Goal: Information Seeking & Learning: Learn about a topic

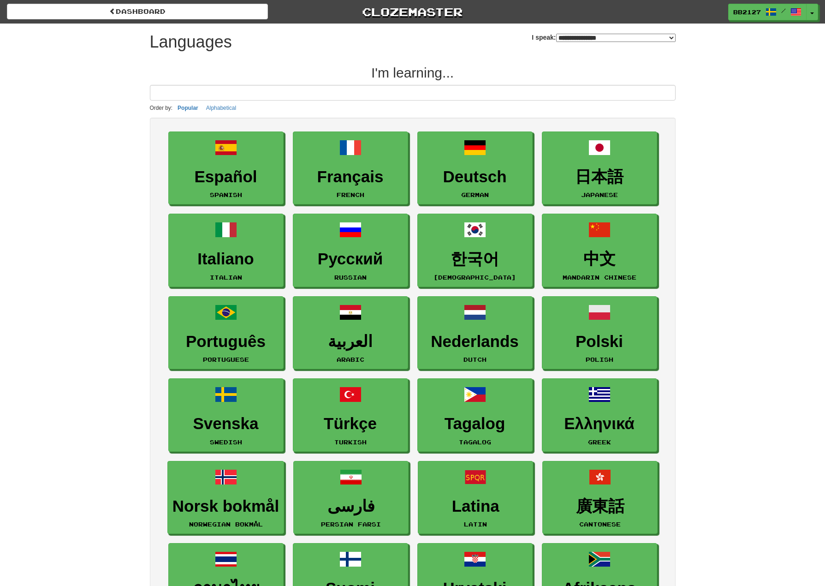
select select "*******"
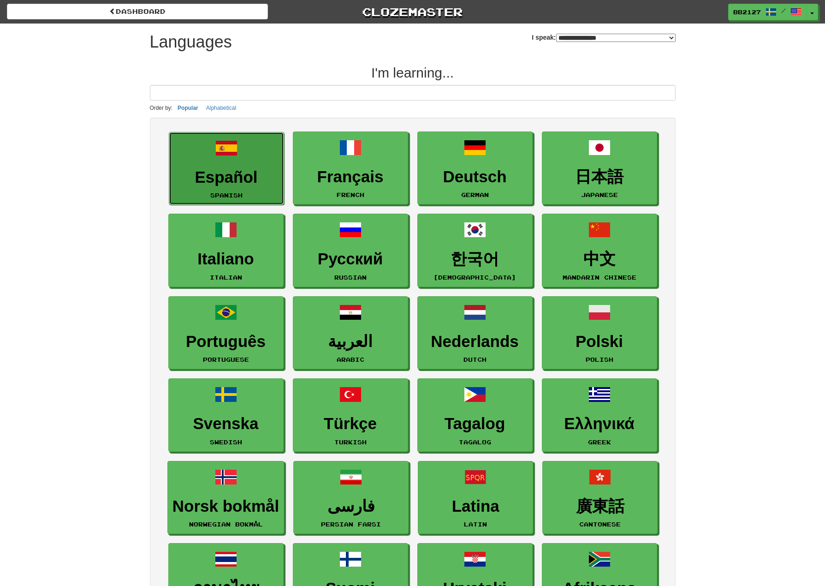
click at [220, 182] on h3 "Español" at bounding box center [226, 177] width 105 height 18
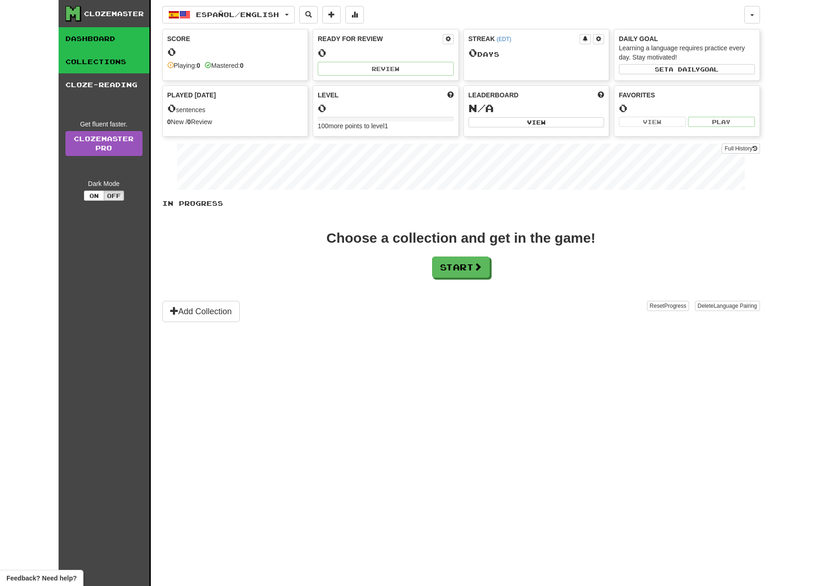
click at [121, 60] on link "Collections" at bounding box center [104, 61] width 91 height 23
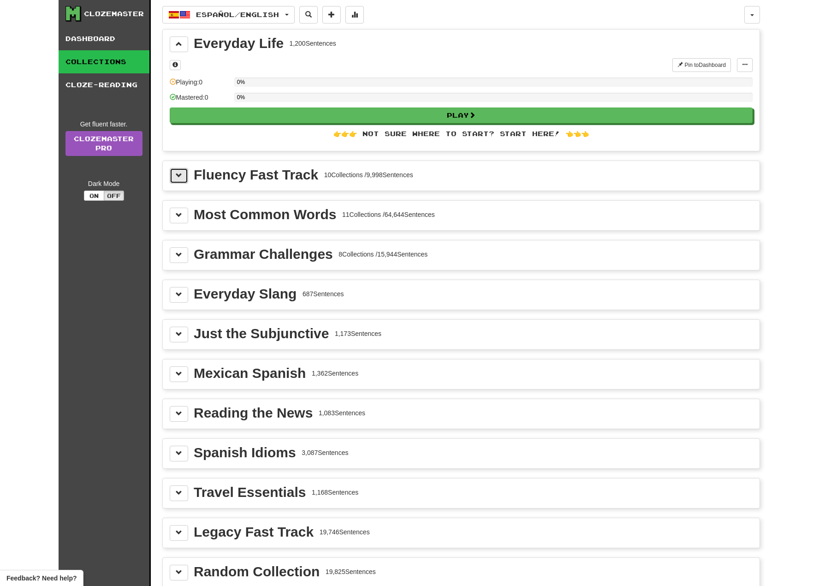
click at [179, 174] on span at bounding box center [179, 175] width 6 height 6
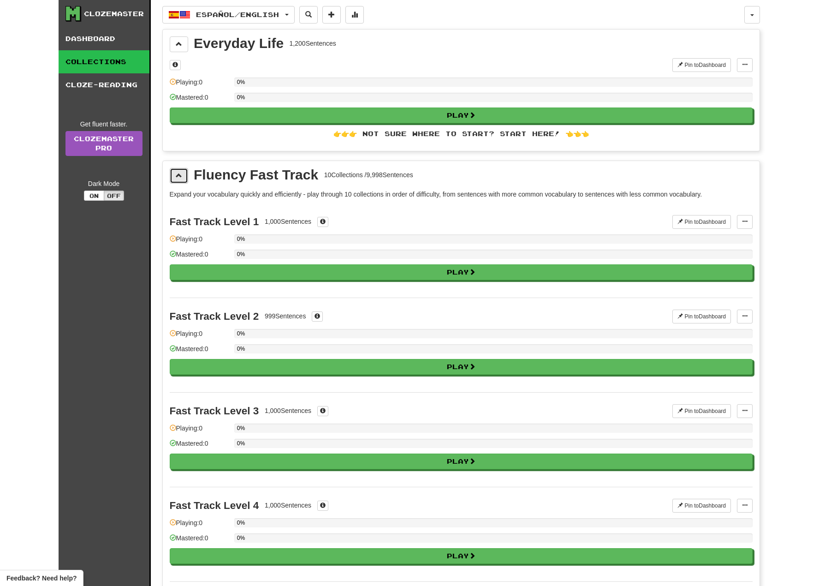
click at [175, 177] on button at bounding box center [179, 176] width 18 height 16
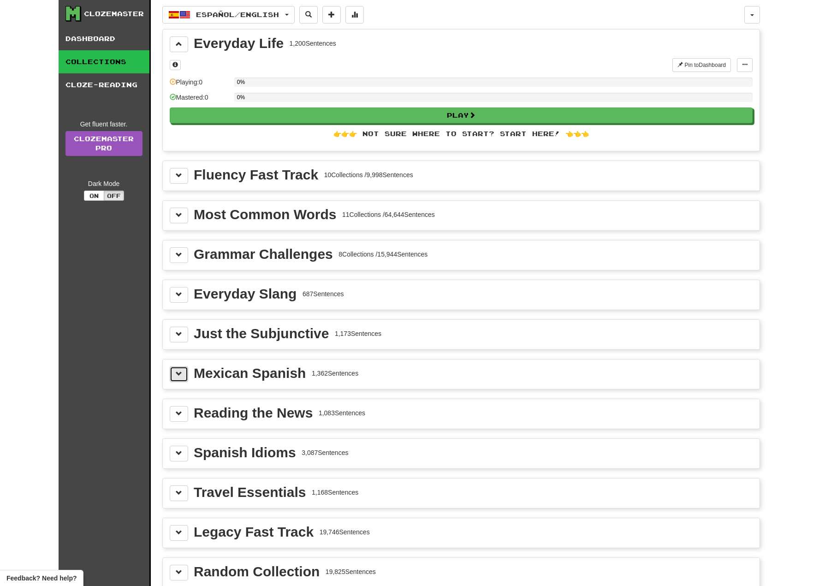
click at [171, 375] on button at bounding box center [179, 374] width 18 height 16
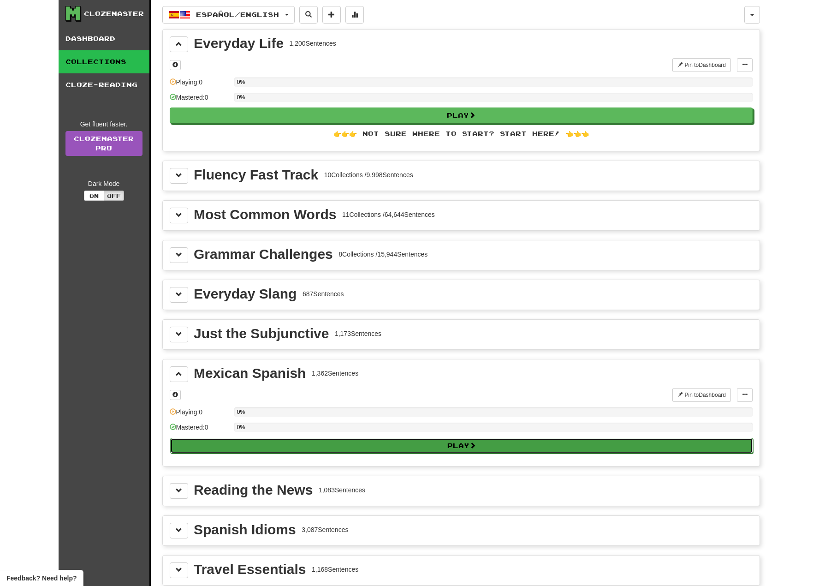
click at [355, 442] on button "Play" at bounding box center [461, 446] width 583 height 16
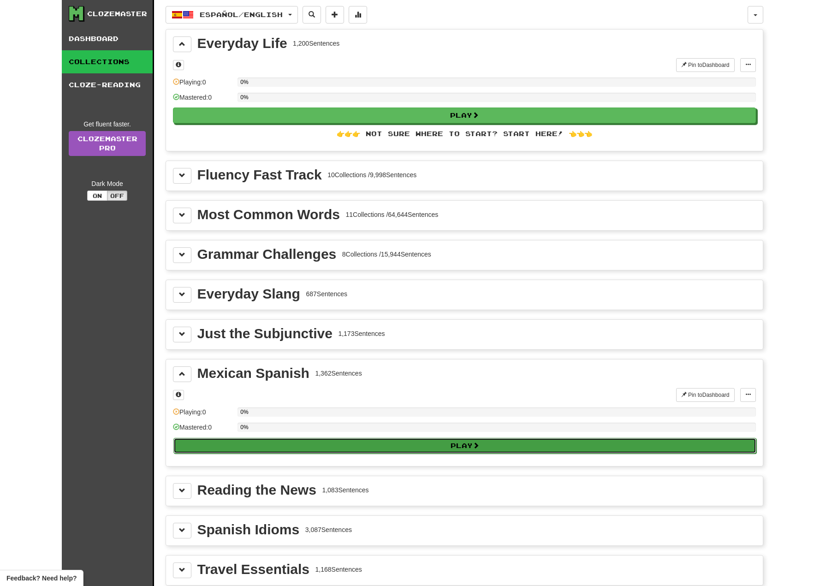
select select "**"
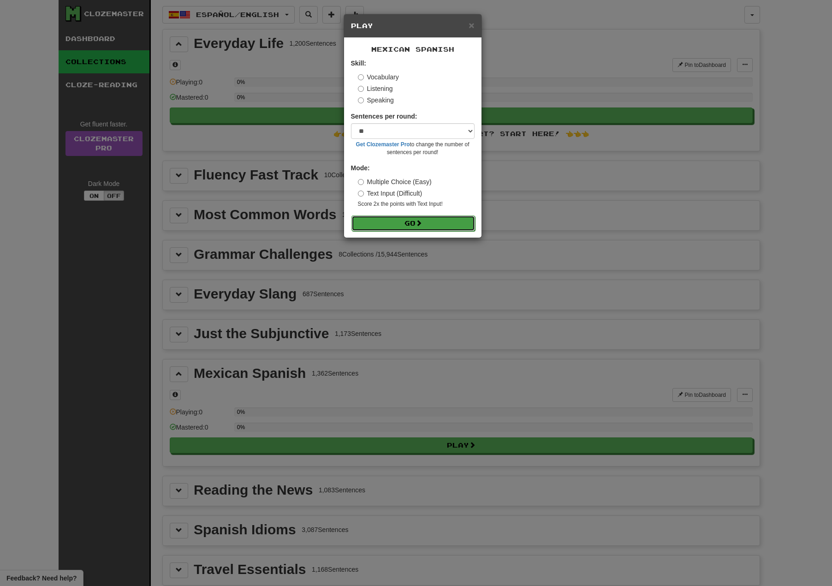
click at [421, 222] on span at bounding box center [418, 222] width 6 height 6
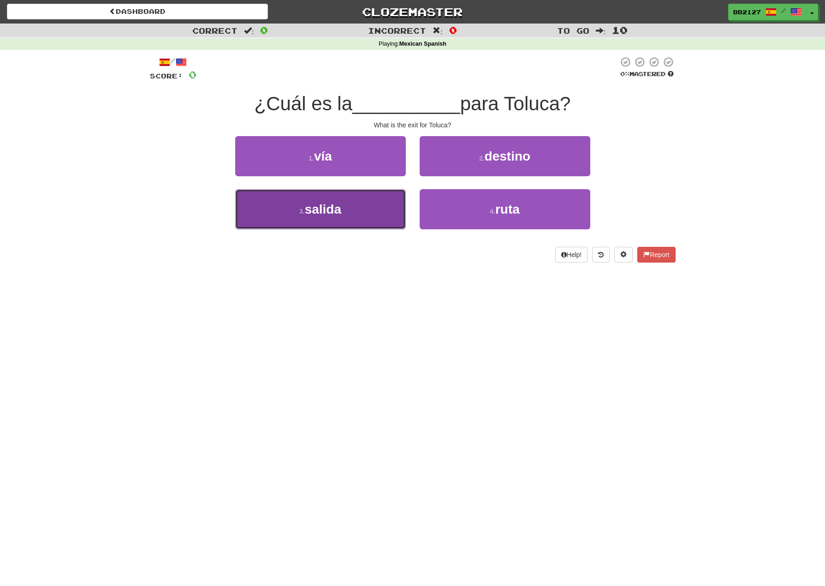
click at [352, 210] on button "3 . salida" at bounding box center [320, 209] width 171 height 40
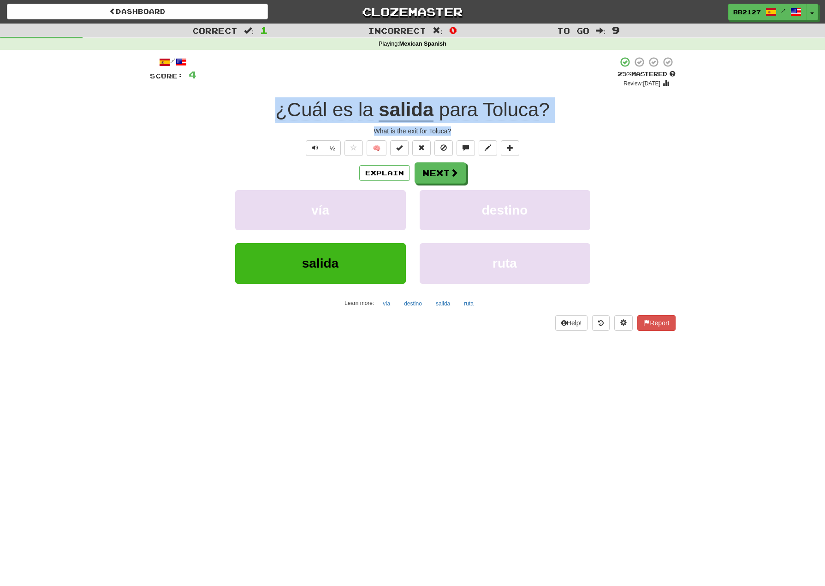
drag, startPoint x: 265, startPoint y: 99, endPoint x: 494, endPoint y: 128, distance: 231.4
click at [494, 128] on div "/ Score: 4 + 4 25 % Mastered Review: 2025-08-16 ¿Cuál es la salida para Toluca …" at bounding box center [413, 193] width 526 height 274
copy div "¿Cuál es la salida para Toluca ? What is the exit for Toluca?"
click at [459, 180] on button "Next" at bounding box center [441, 173] width 52 height 21
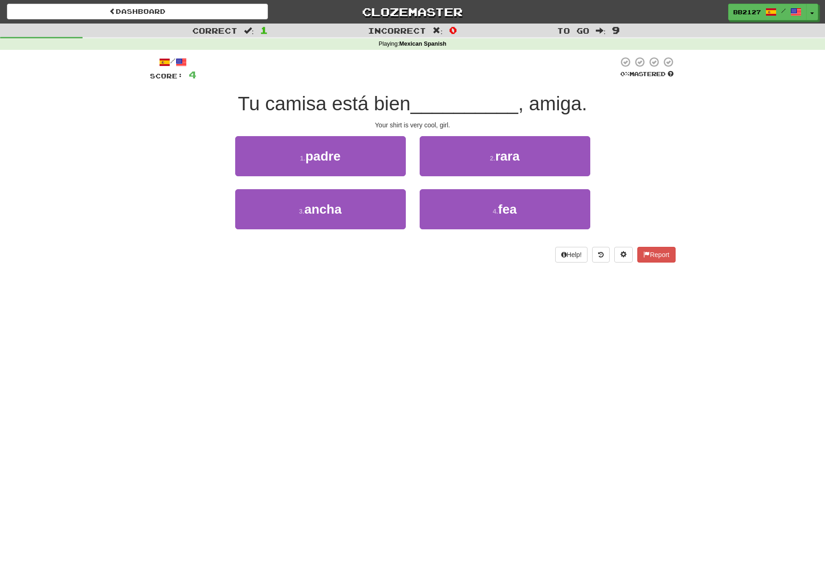
click at [168, 175] on div "1 . padre 2 . rara" at bounding box center [412, 162] width 553 height 53
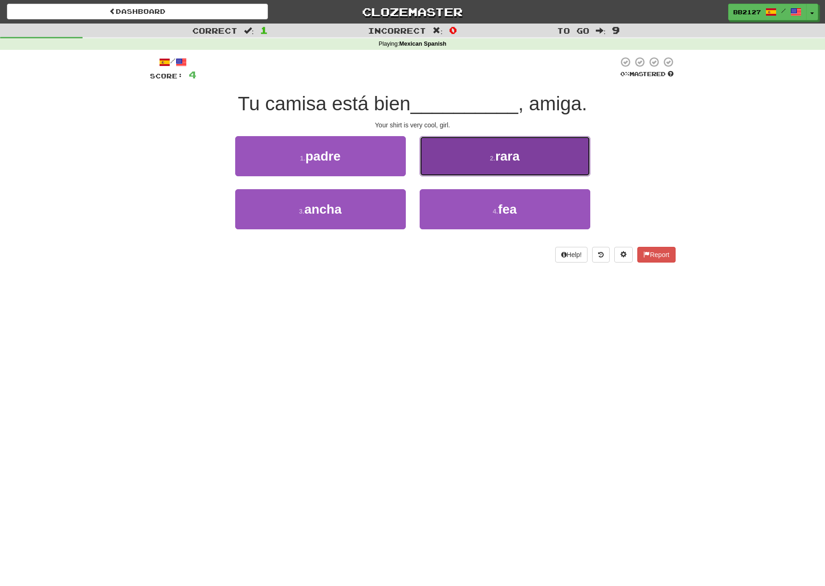
click at [475, 162] on button "2 . rara" at bounding box center [505, 156] width 171 height 40
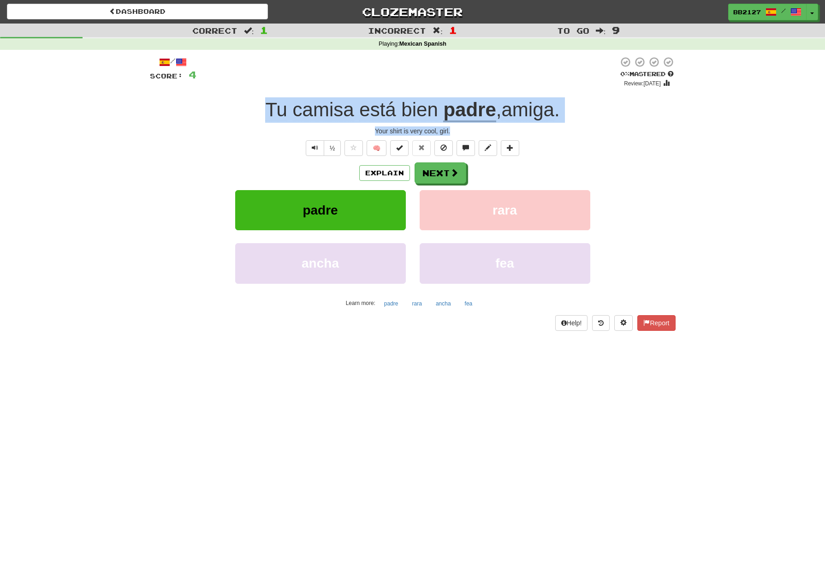
drag, startPoint x: 260, startPoint y: 107, endPoint x: 474, endPoint y: 122, distance: 214.4
click at [484, 129] on div "/ Score: 4 0 % Mastered Review: 2025-08-15 Tu camisa está bien padre , amiga . …" at bounding box center [413, 193] width 526 height 274
copy div "Tu camisa está bien padre , amiga . Your shirt is very cool, girl."
click at [433, 179] on button "Next" at bounding box center [441, 173] width 52 height 21
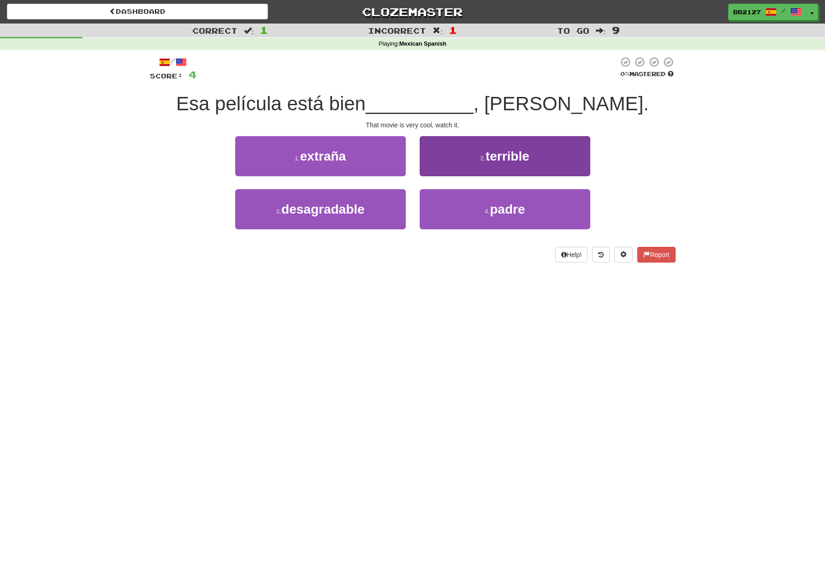
drag, startPoint x: 489, startPoint y: 284, endPoint x: 431, endPoint y: 166, distance: 131.3
click at [490, 277] on div "Dashboard Clozemaster BB2127 / Toggle Dropdown Dashboard Leaderboard Activity F…" at bounding box center [412, 293] width 825 height 586
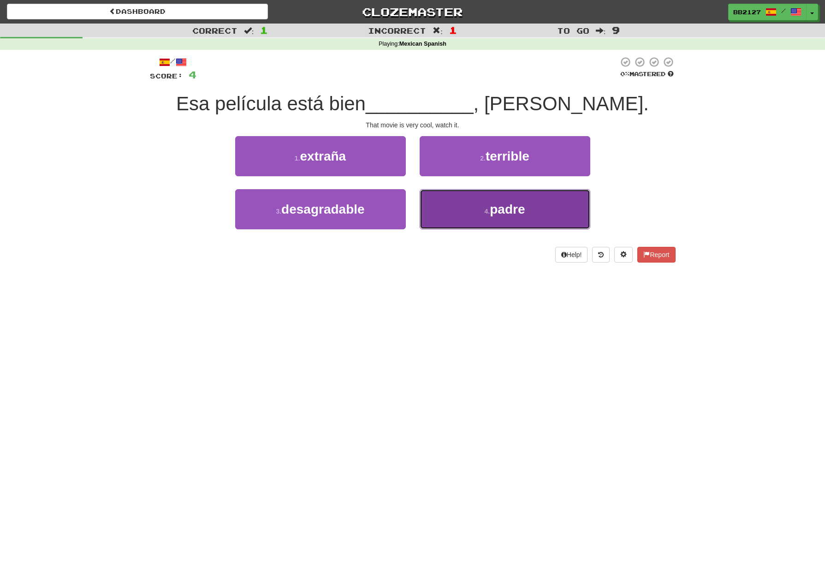
click at [493, 212] on span "padre" at bounding box center [507, 209] width 35 height 14
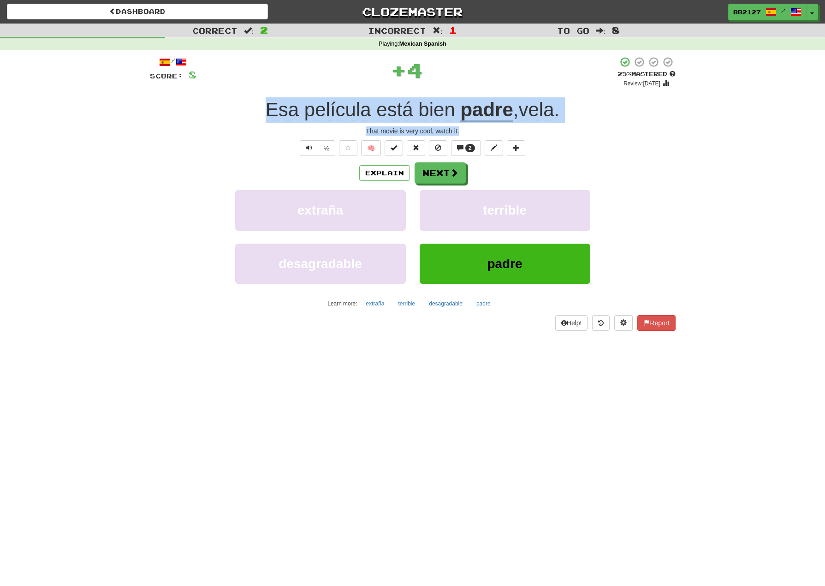
drag, startPoint x: 265, startPoint y: 111, endPoint x: 468, endPoint y: 128, distance: 204.1
click at [468, 128] on div "/ Score: 8 + 4 25 % Mastered Review: 2025-08-16 Esa película está bien padre , …" at bounding box center [413, 193] width 526 height 274
copy div "Esa película está bien padre , vela . That movie is very cool, watch it."
click at [454, 175] on span at bounding box center [454, 173] width 8 height 8
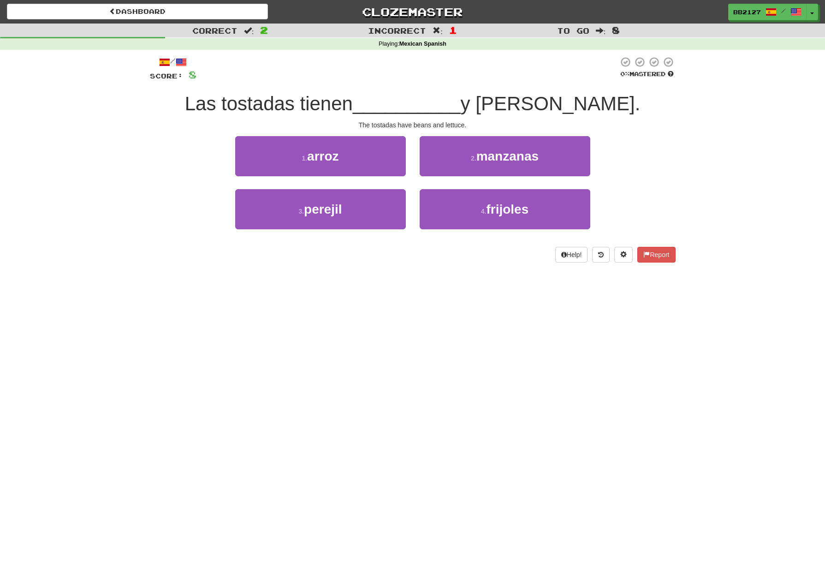
click at [383, 124] on div "The tostadas have beans and lettuce." at bounding box center [413, 124] width 526 height 9
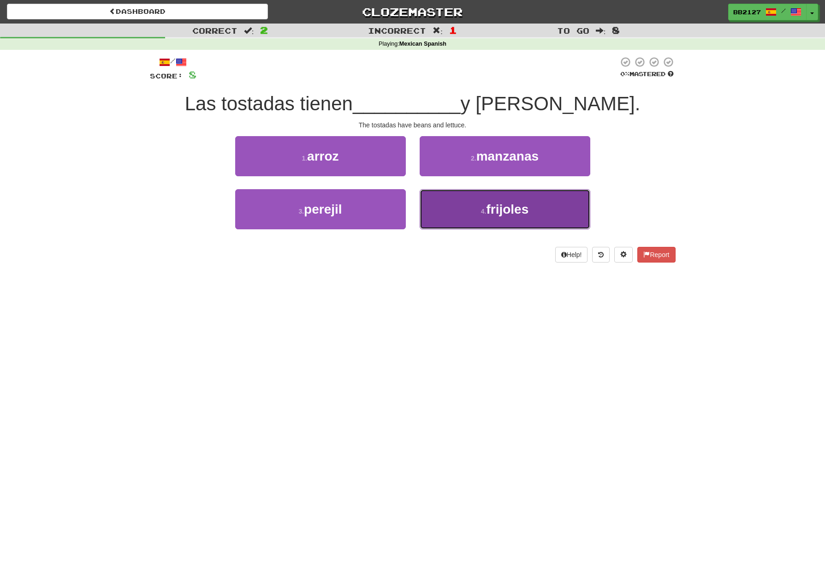
click at [504, 223] on button "4 . frijoles" at bounding box center [505, 209] width 171 height 40
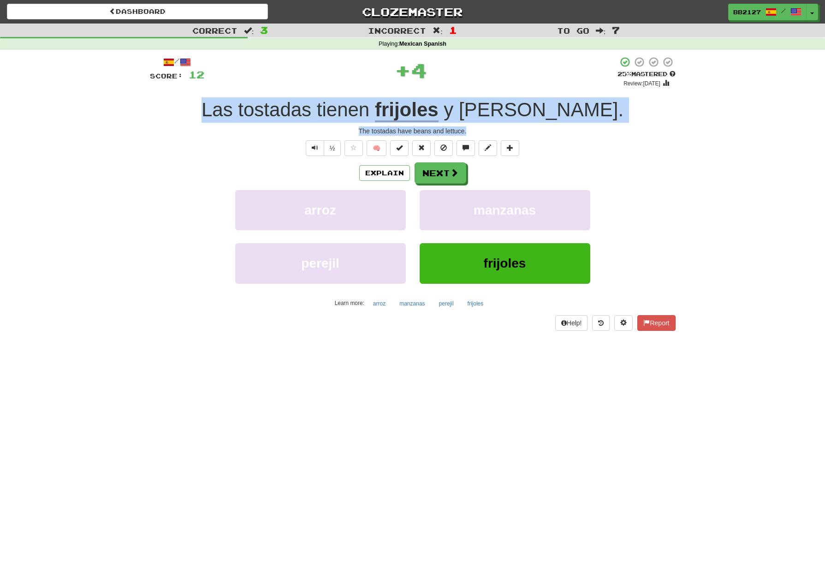
drag, startPoint x: 237, startPoint y: 106, endPoint x: 470, endPoint y: 126, distance: 234.1
click at [470, 126] on div "/ Score: 12 + 4 25 % Mastered Review: 2025-08-16 Las tostadas tienen frijoles y…" at bounding box center [413, 193] width 526 height 274
copy div "Las tostadas tienen frijoles y lechuga . The tostadas have beans and lettuce."
click at [442, 170] on button "Next" at bounding box center [441, 173] width 52 height 21
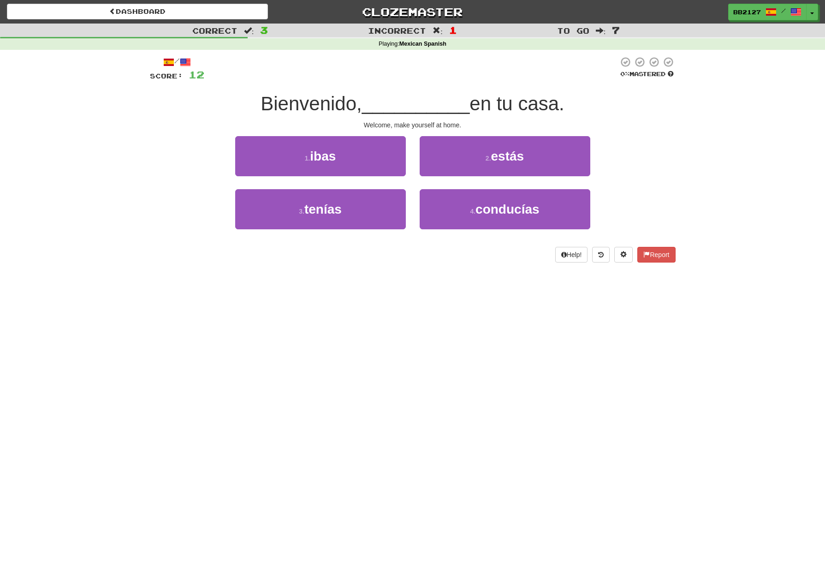
click at [397, 287] on div "Dashboard Clozemaster BB2127 / Toggle Dropdown Dashboard Leaderboard Activity F…" at bounding box center [412, 293] width 825 height 586
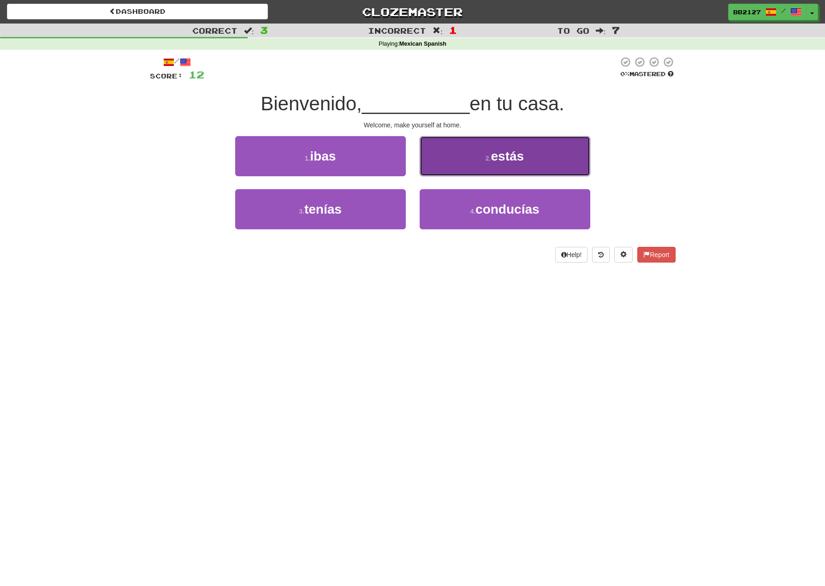
click at [526, 153] on button "2 . estás" at bounding box center [505, 156] width 171 height 40
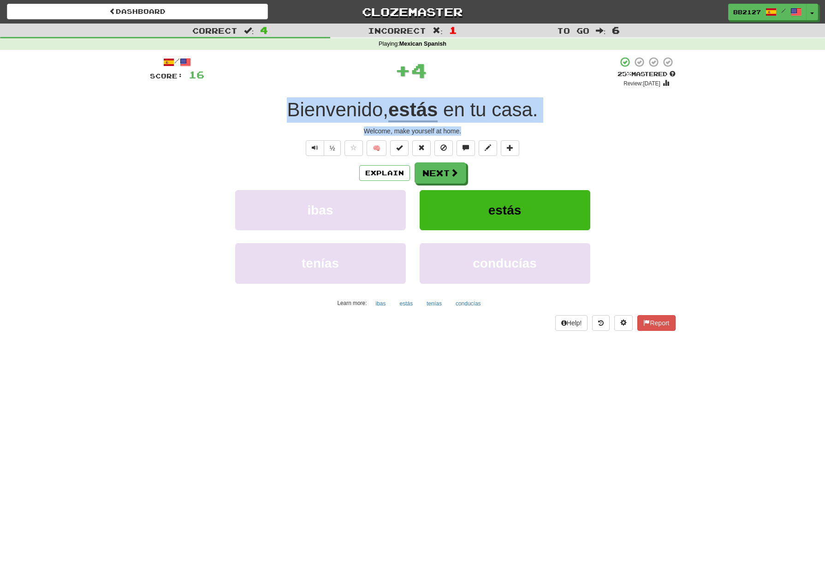
drag, startPoint x: 266, startPoint y: 100, endPoint x: 468, endPoint y: 130, distance: 204.1
click at [468, 130] on div "/ Score: 16 + 4 25 % Mastered Review: 2025-08-16 Bienvenido , estás en tu casa …" at bounding box center [413, 193] width 526 height 274
copy div "Bienvenido , estás en tu casa . Welcome, make yourself at home."
click at [386, 178] on button "Explain" at bounding box center [384, 173] width 51 height 16
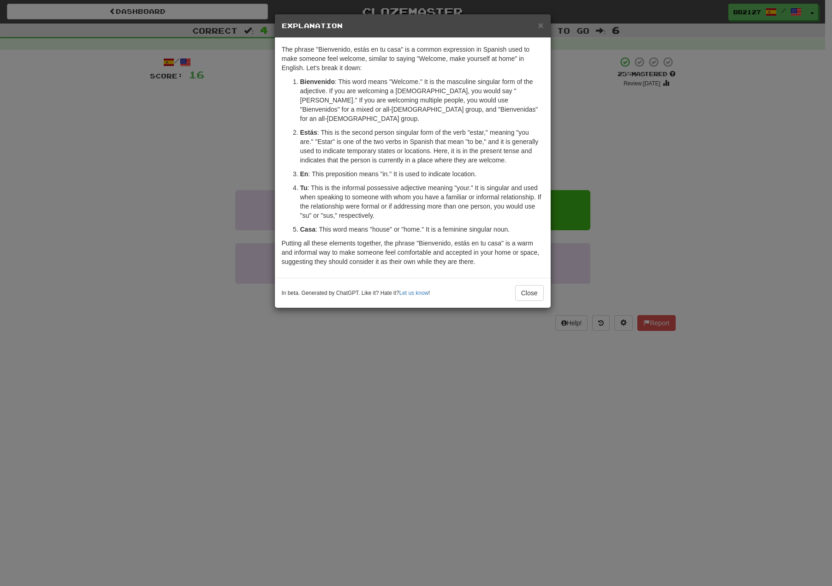
click at [599, 152] on div "× Explanation The phrase "Bienvenido, estás en tu casa" is a common expression …" at bounding box center [416, 293] width 832 height 586
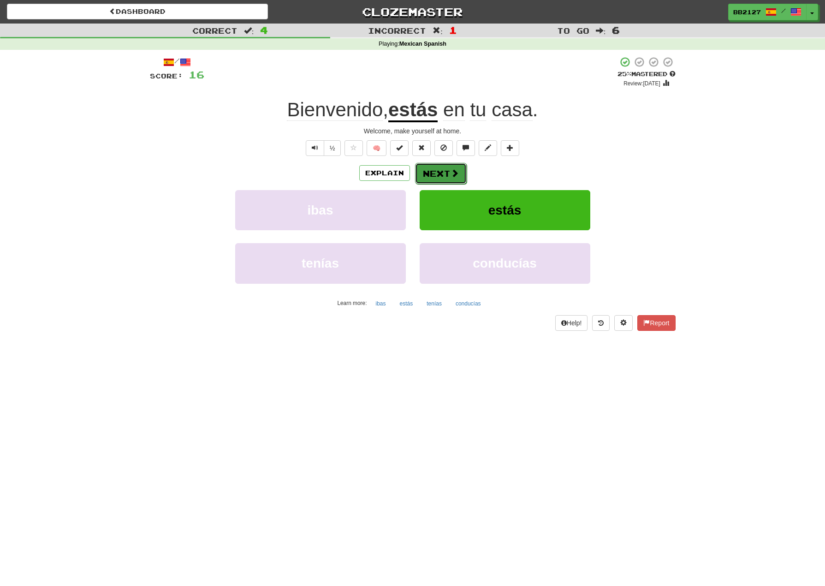
click at [457, 175] on span at bounding box center [454, 173] width 8 height 8
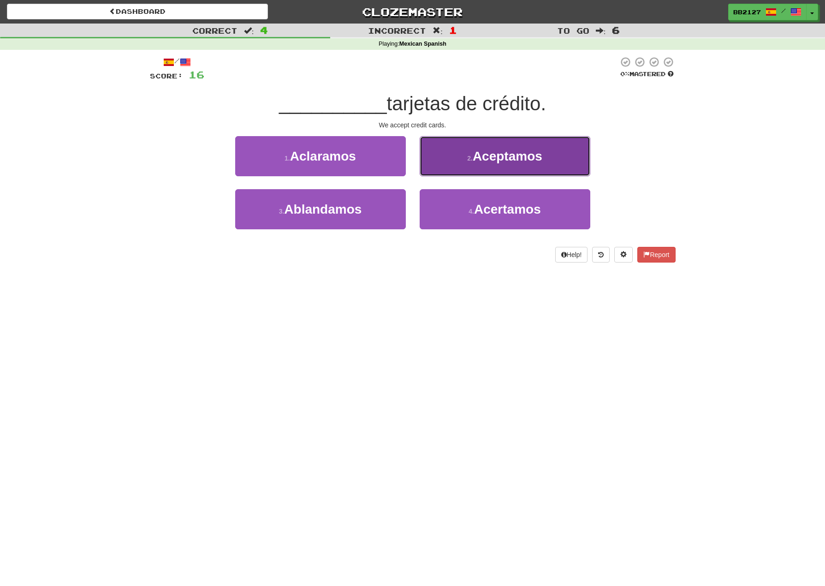
click at [435, 155] on button "2 . Aceptamos" at bounding box center [505, 156] width 171 height 40
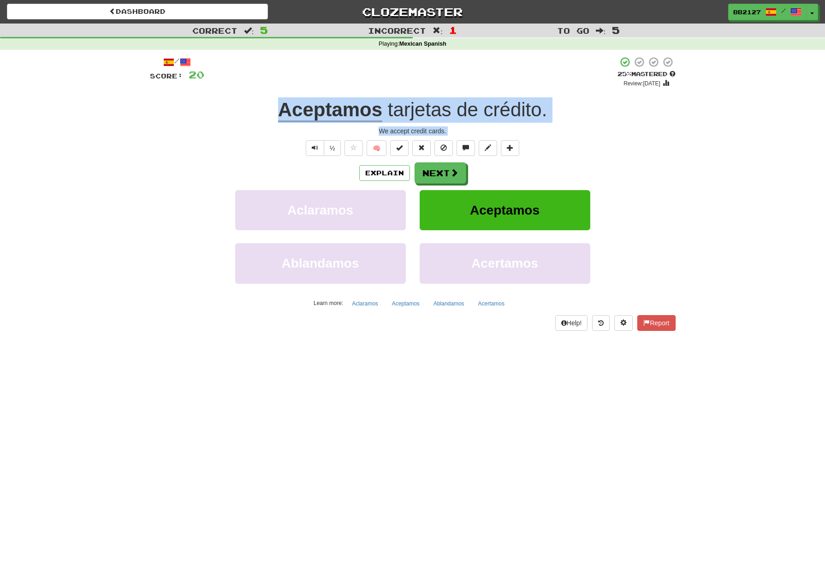
drag, startPoint x: 262, startPoint y: 113, endPoint x: 457, endPoint y: 137, distance: 196.0
click at [457, 137] on div "/ Score: 20 + 4 25 % Mastered Review: 2025-08-16 Aceptamos tarjetas de crédito …" at bounding box center [413, 193] width 526 height 274
copy div "Aceptamos tarjetas de crédito . We accept credit cards. ½ 🧠 Explain Next Aclar…"
click at [433, 176] on button "Next" at bounding box center [441, 173] width 52 height 21
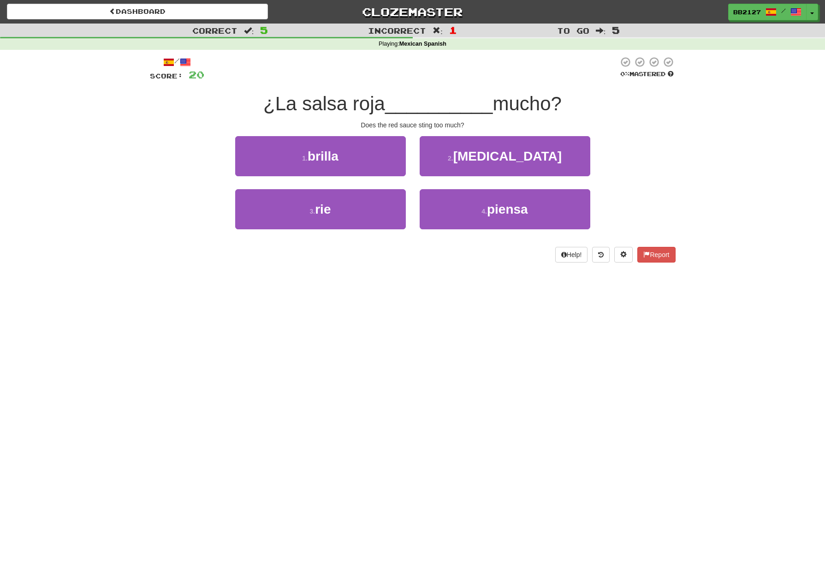
click at [370, 66] on div at bounding box center [411, 68] width 414 height 25
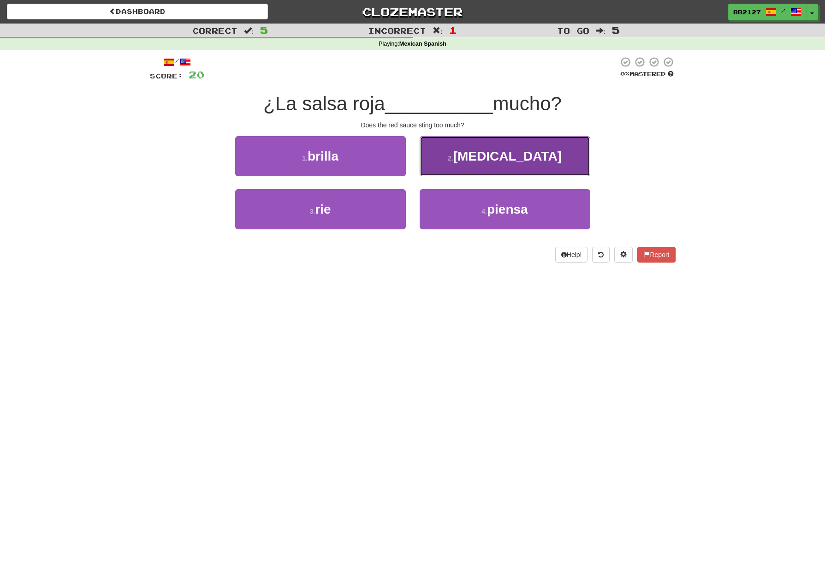
click at [496, 156] on span "pica" at bounding box center [507, 156] width 108 height 14
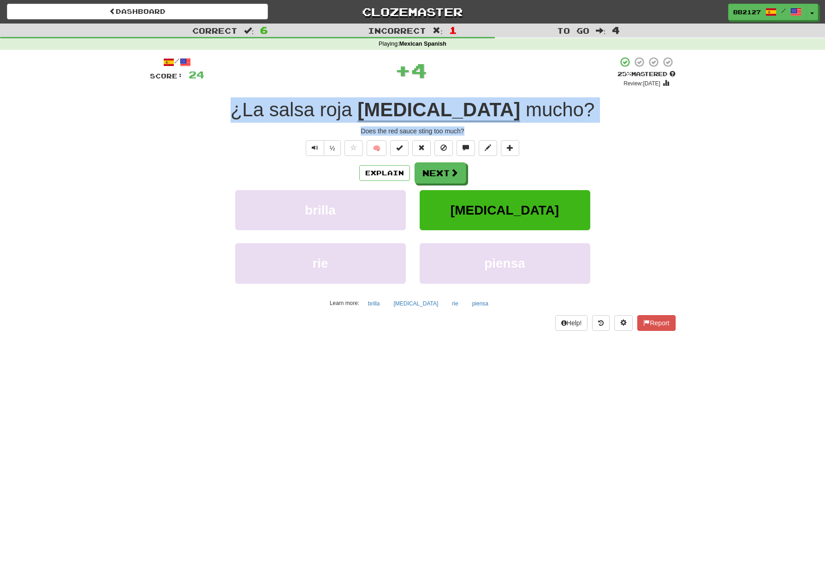
drag, startPoint x: 290, startPoint y: 106, endPoint x: 468, endPoint y: 132, distance: 179.9
click at [468, 132] on div "/ Score: 24 + 4 25 % Mastered Review: 2025-08-16 ¿La salsa roja pica mucho ? Do…" at bounding box center [413, 193] width 526 height 274
copy div "¿La salsa roja pica mucho ? Does the red sauce sting too much?"
click at [454, 176] on span at bounding box center [454, 173] width 8 height 8
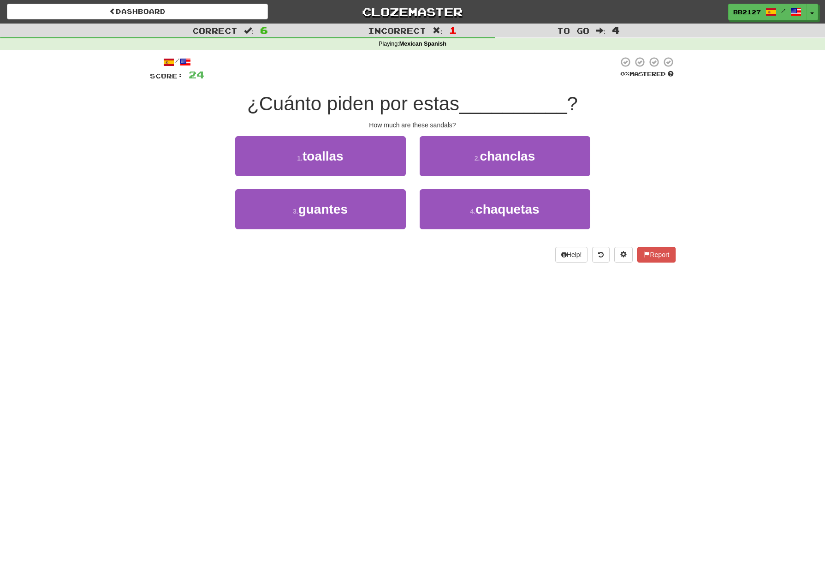
drag, startPoint x: 554, startPoint y: 65, endPoint x: 589, endPoint y: 4, distance: 70.8
click at [554, 65] on div at bounding box center [411, 68] width 414 height 25
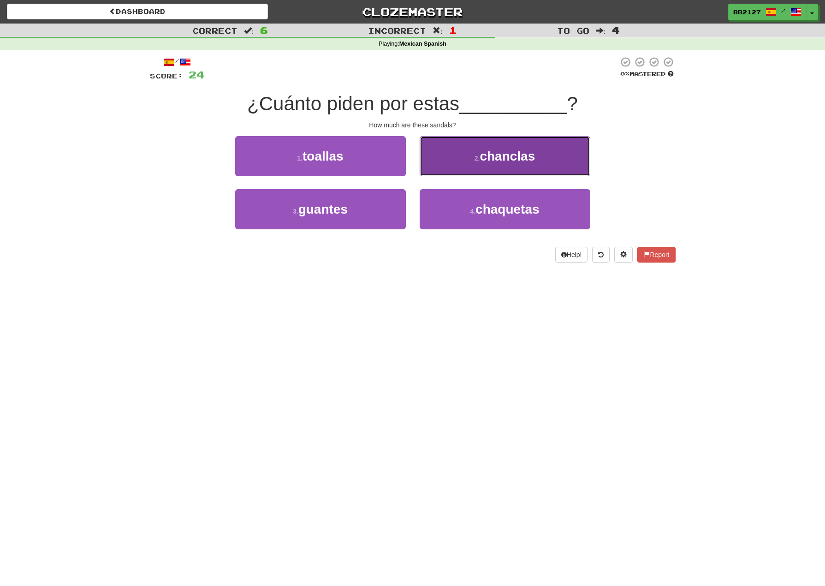
click at [468, 151] on button "2 . chanclas" at bounding box center [505, 156] width 171 height 40
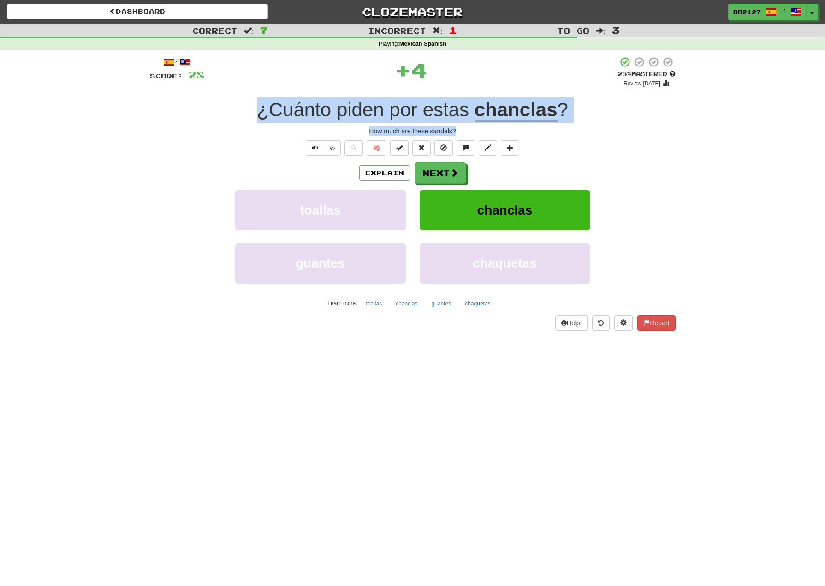
drag, startPoint x: 248, startPoint y: 105, endPoint x: 476, endPoint y: 130, distance: 229.6
click at [495, 135] on div "/ Score: 28 + 4 25 % Mastered Review: 2025-08-16 ¿Cuánto piden por estas chancl…" at bounding box center [413, 193] width 526 height 274
copy div "¿Cuánto piden por estas chanclas ? How much are these sandals?"
click at [440, 180] on button "Next" at bounding box center [441, 173] width 52 height 21
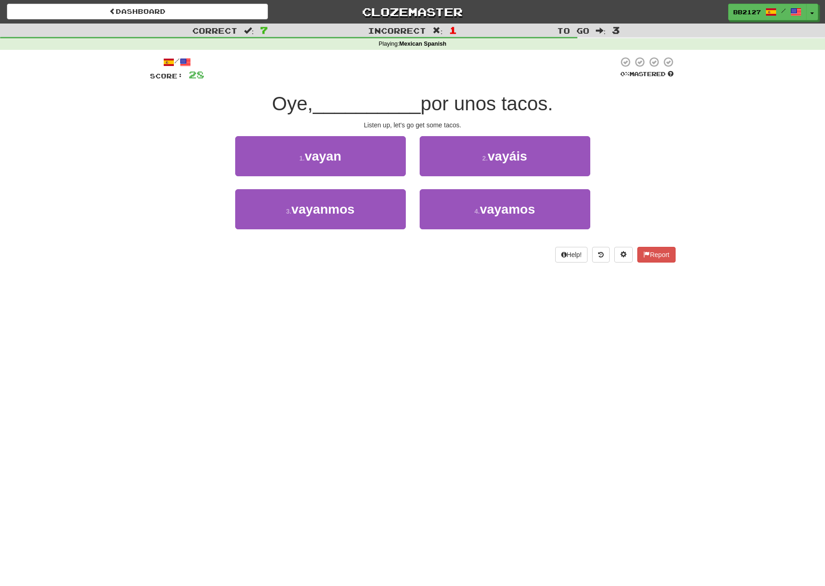
click at [428, 273] on div "/ Score: 28 0 % Mastered Oye, __________ por unos tacos. Listen up, let's go ge…" at bounding box center [413, 162] width 526 height 225
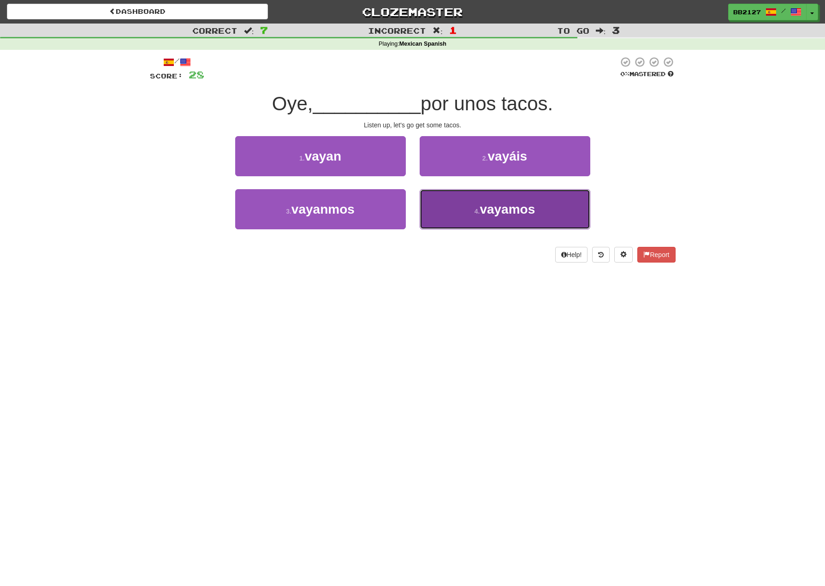
click at [480, 207] on span "vayamos" at bounding box center [506, 209] width 55 height 14
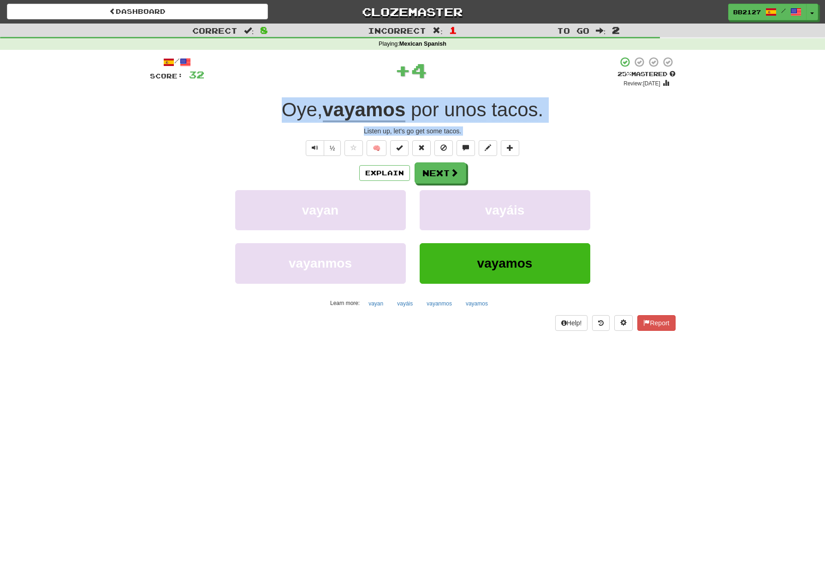
drag, startPoint x: 277, startPoint y: 105, endPoint x: 512, endPoint y: 132, distance: 237.2
click at [513, 140] on div "/ Score: 32 + 4 25 % Mastered Review: 2025-08-16 Oye , vayamos por unos tacos .…" at bounding box center [413, 193] width 526 height 274
copy div "Oye , vayamos por unos tacos . Listen up, let's go get some tacos. ½ 🧠 Explain…"
click at [450, 175] on span at bounding box center [454, 173] width 8 height 8
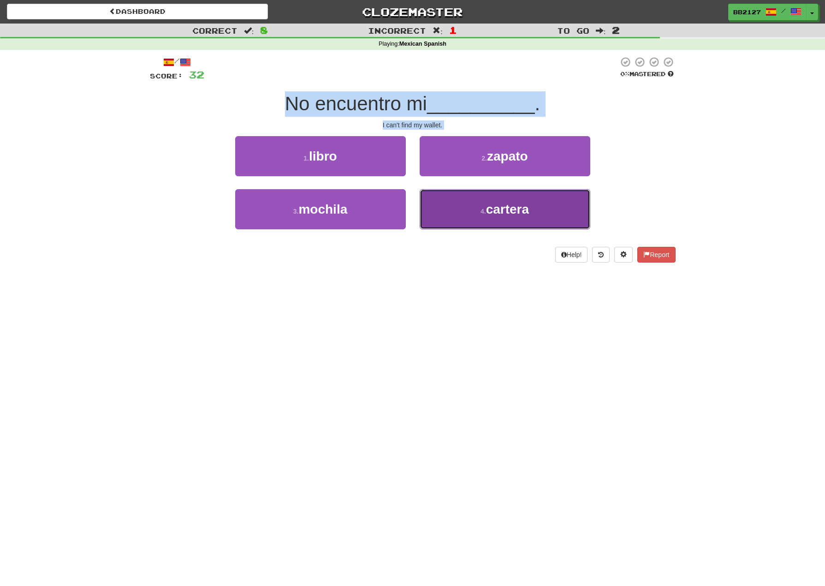
click at [463, 209] on button "4 . cartera" at bounding box center [505, 209] width 171 height 40
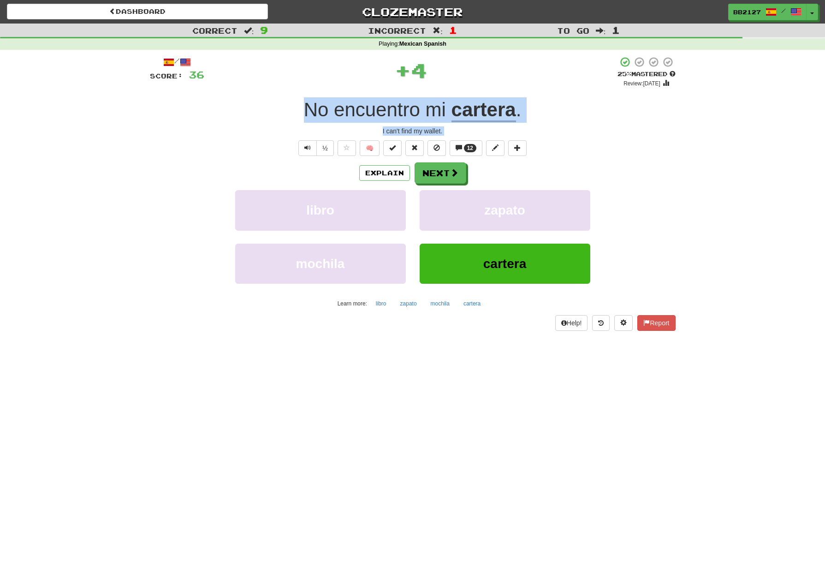
copy div "Oye , vayamos por unos tacos . Listen up, let's go get some tacos. ½ 🧠 Explain…"
click at [455, 173] on span at bounding box center [454, 173] width 8 height 8
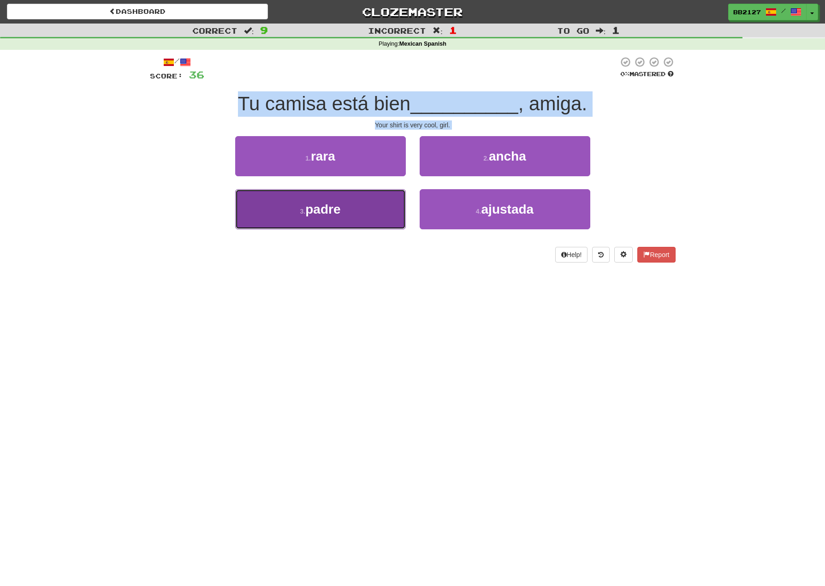
click at [385, 208] on button "3 . padre" at bounding box center [320, 209] width 171 height 40
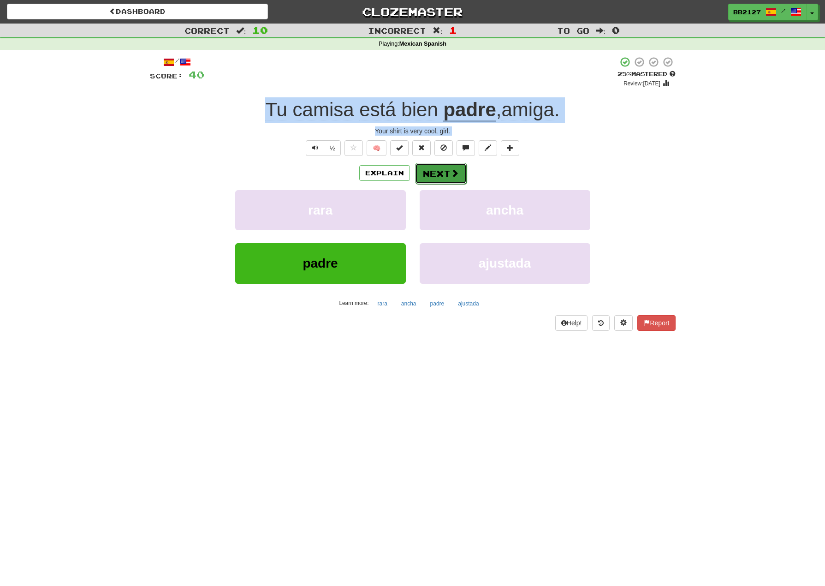
click at [441, 173] on button "Next" at bounding box center [441, 173] width 52 height 21
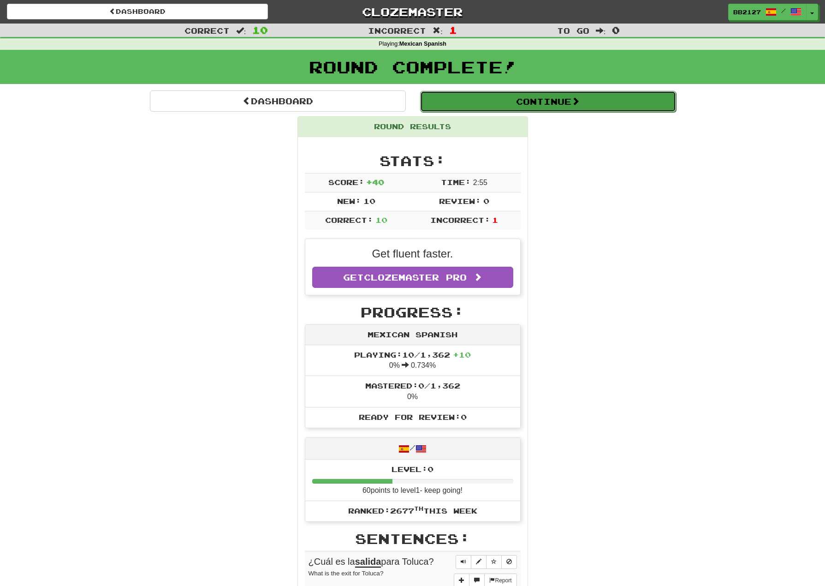
click at [618, 97] on button "Continue" at bounding box center [548, 101] width 256 height 21
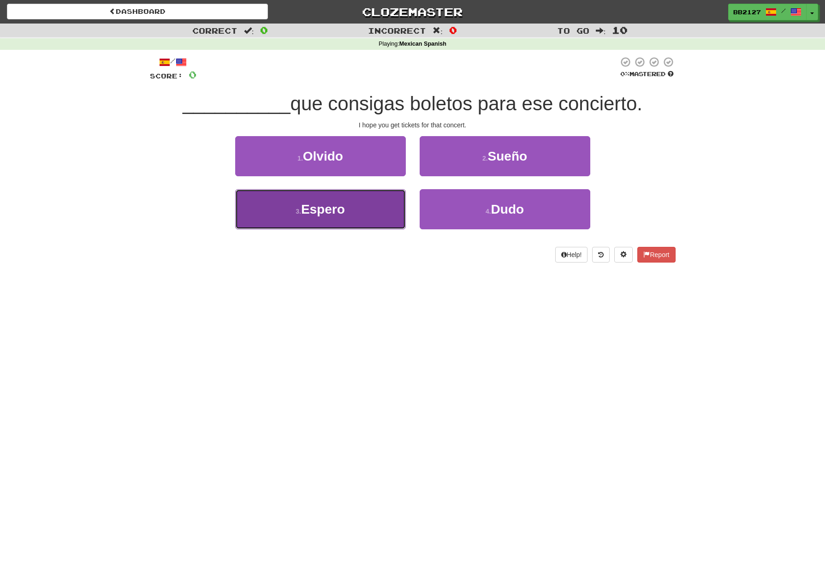
click at [318, 213] on span "Espero" at bounding box center [323, 209] width 44 height 14
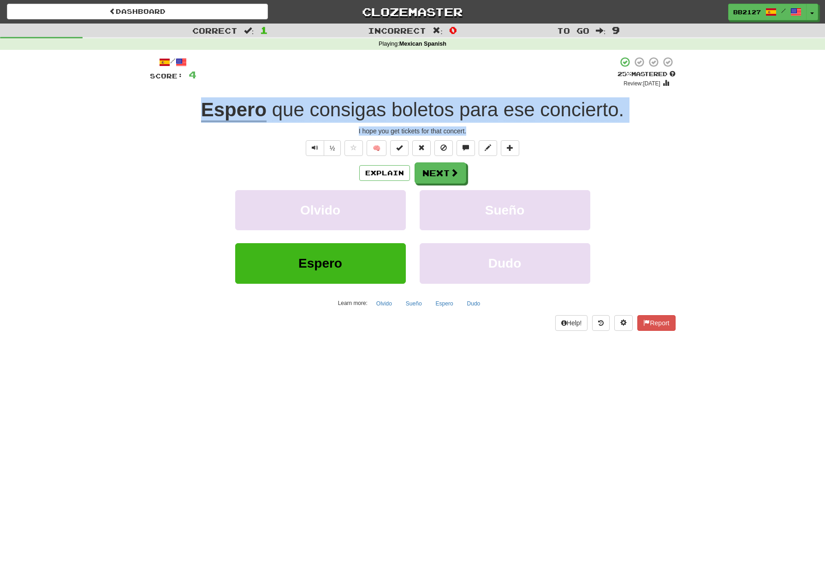
drag, startPoint x: 174, startPoint y: 106, endPoint x: 471, endPoint y: 126, distance: 297.6
click at [472, 127] on div "/ Score: 4 + 4 25 % Mastered Review: 2025-08-16 Espero que consigas boletos par…" at bounding box center [413, 193] width 526 height 274
click at [444, 177] on button "Next" at bounding box center [441, 173] width 52 height 21
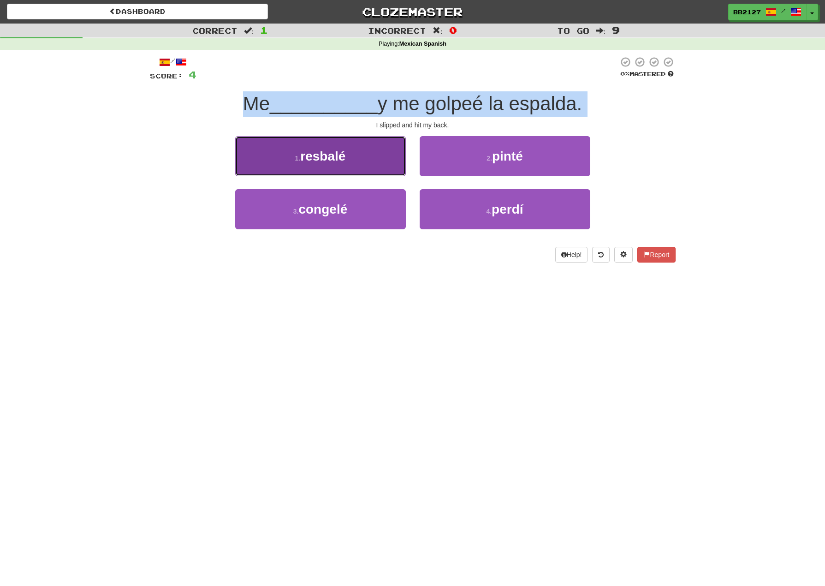
click at [395, 165] on button "1 . resbalé" at bounding box center [320, 156] width 171 height 40
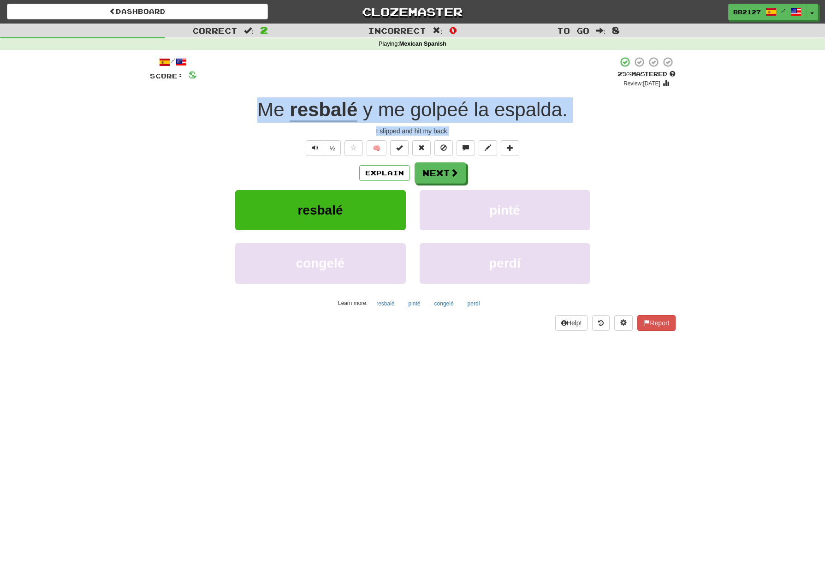
drag, startPoint x: 249, startPoint y: 106, endPoint x: 459, endPoint y: 133, distance: 211.6
click at [459, 133] on div "/ Score: 8 + 4 25 % Mastered Review: 2025-08-16 Me resbalé y me golpeé la espal…" at bounding box center [413, 193] width 526 height 274
click at [451, 173] on span at bounding box center [454, 173] width 8 height 8
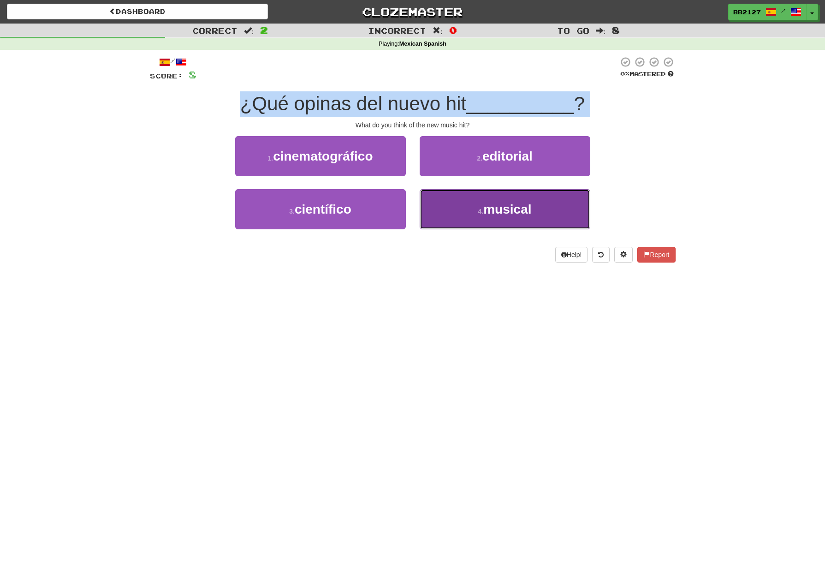
click at [432, 207] on button "4 . musical" at bounding box center [505, 209] width 171 height 40
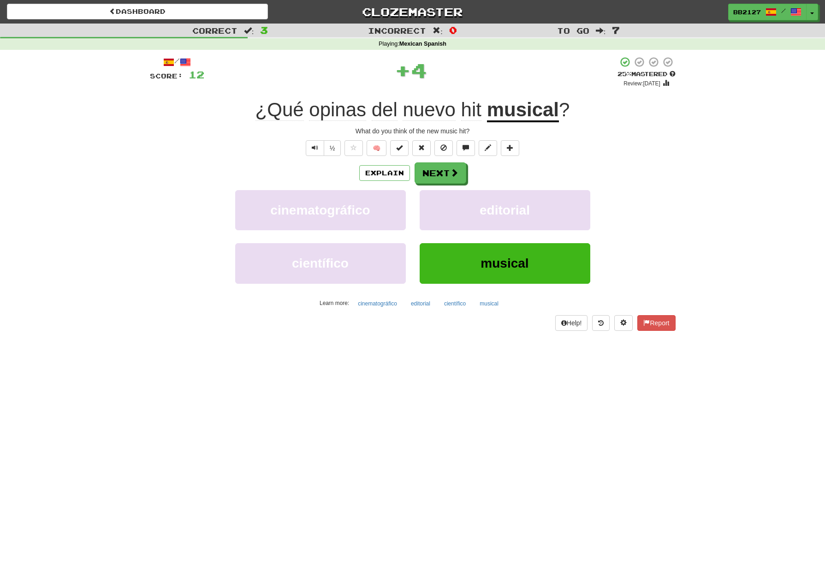
drag, startPoint x: 285, startPoint y: 111, endPoint x: 254, endPoint y: 136, distance: 40.0
click at [254, 136] on div "/ Score: 12 + 4 25 % Mastered Review: 2025-08-16 ¿Qué opinas del nuevo hit musi…" at bounding box center [413, 193] width 526 height 274
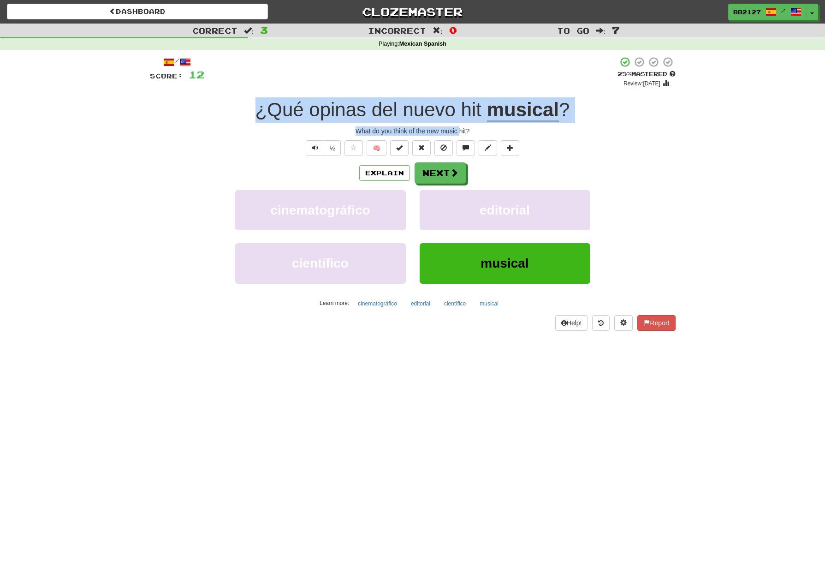
drag, startPoint x: 247, startPoint y: 105, endPoint x: 459, endPoint y: 133, distance: 213.9
click at [459, 133] on div "/ Score: 12 + 4 25 % Mastered Review: 2025-08-16 ¿Qué opinas del nuevo hit musi…" at bounding box center [413, 193] width 526 height 274
click at [459, 133] on div "What do you think of the new music hit?" at bounding box center [413, 130] width 526 height 9
drag, startPoint x: 479, startPoint y: 129, endPoint x: 252, endPoint y: 115, distance: 227.7
click at [252, 115] on div "/ Score: 12 + 4 25 % Mastered Review: 2025-08-16 ¿Qué opinas del nuevo hit musi…" at bounding box center [413, 193] width 526 height 274
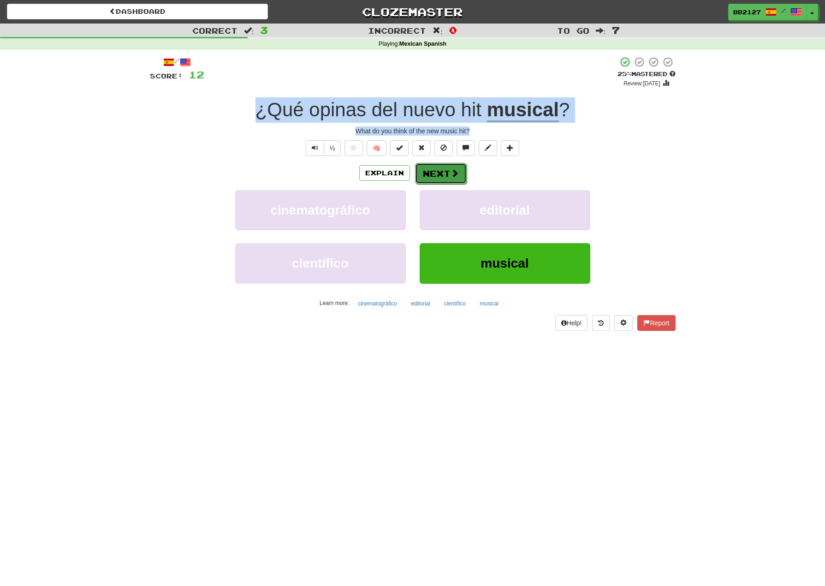
click at [447, 168] on button "Next" at bounding box center [441, 173] width 52 height 21
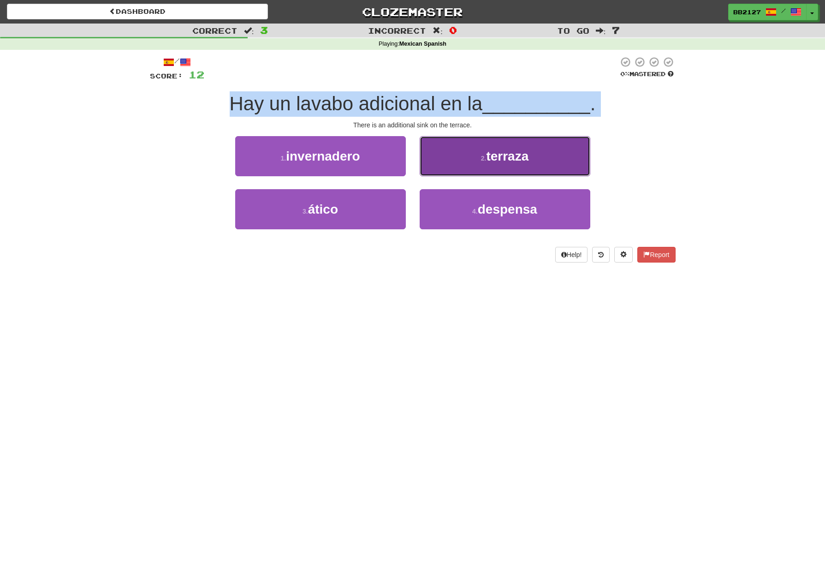
click at [458, 160] on button "2 . terraza" at bounding box center [505, 156] width 171 height 40
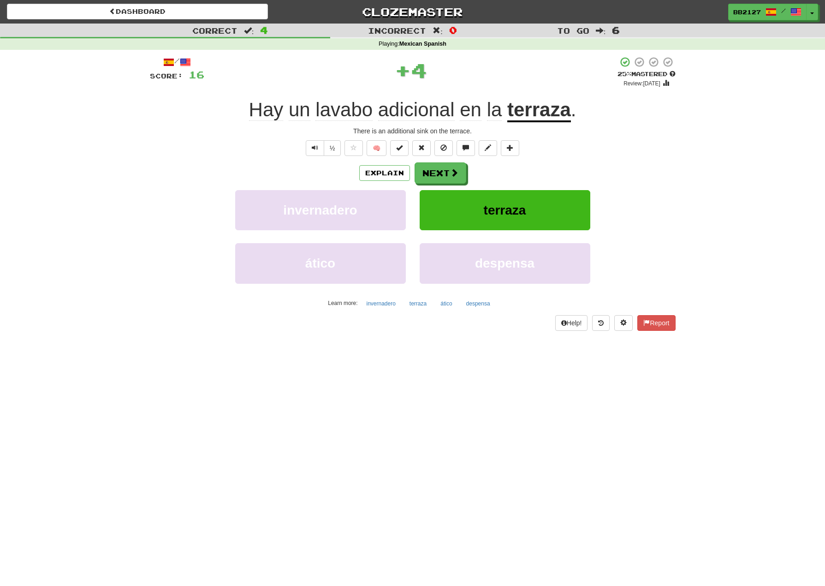
click at [244, 141] on div "½ 🧠" at bounding box center [413, 148] width 526 height 16
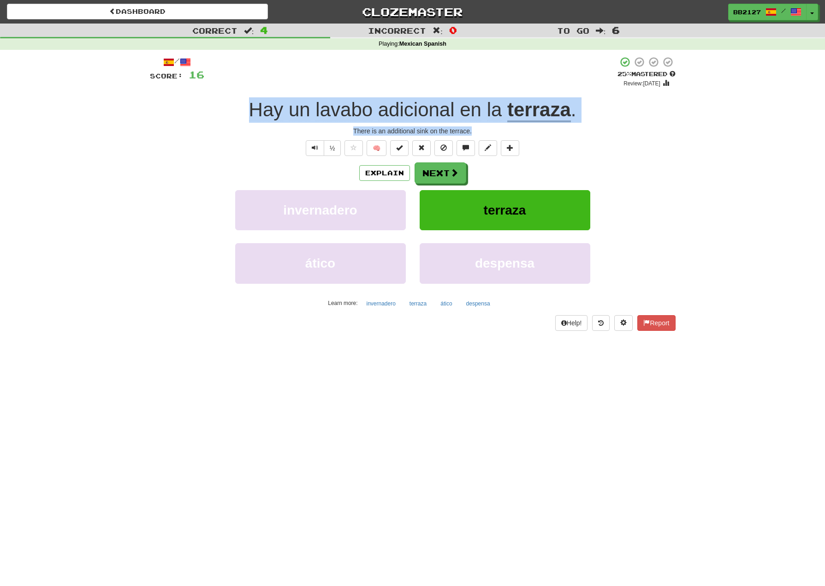
drag, startPoint x: 236, startPoint y: 104, endPoint x: 477, endPoint y: 133, distance: 242.9
click at [477, 133] on div "/ Score: 16 + 4 25 % Mastered Review: 2025-08-16 Hay un lavabo adicional en la …" at bounding box center [413, 193] width 526 height 274
click at [450, 172] on span at bounding box center [454, 173] width 8 height 8
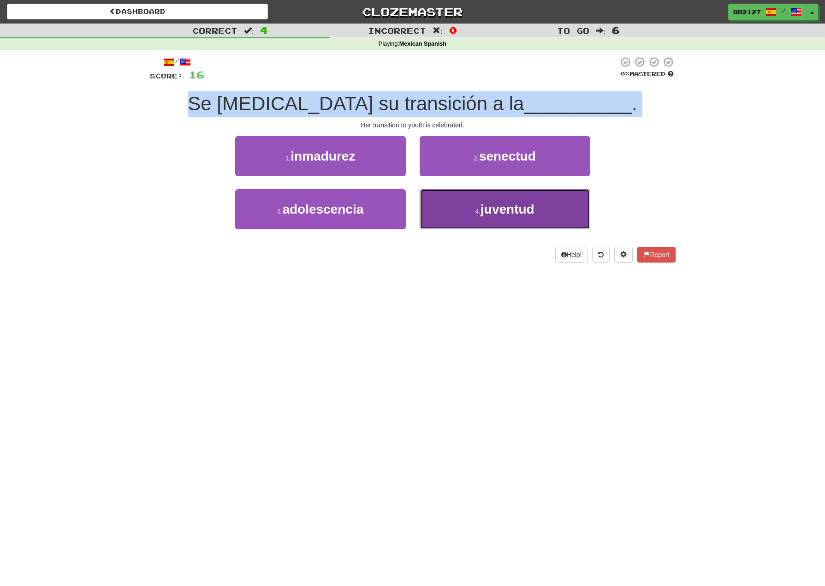
click at [485, 213] on span "juventud" at bounding box center [507, 209] width 54 height 14
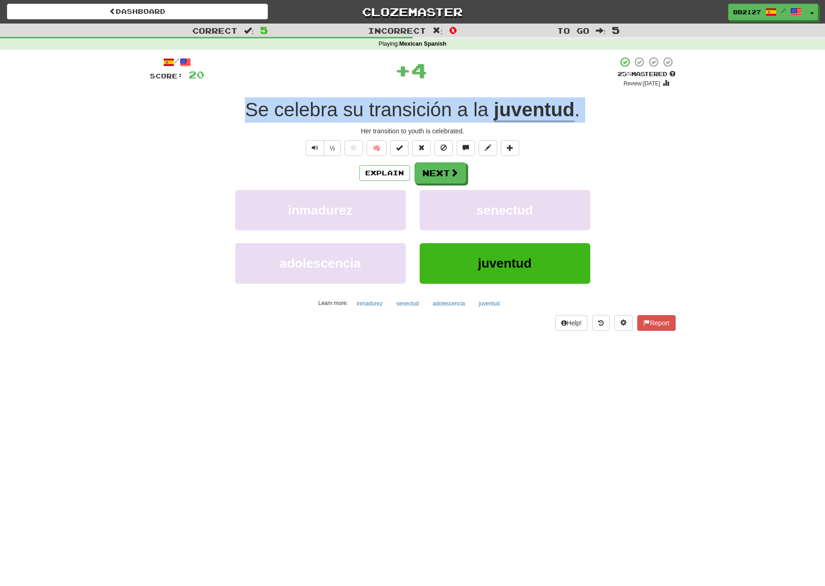
click at [236, 118] on div "Se celebra su transición a la juventud ." at bounding box center [413, 109] width 526 height 25
drag, startPoint x: 254, startPoint y: 107, endPoint x: 465, endPoint y: 136, distance: 212.7
click at [465, 136] on div "/ Score: 20 + 4 25 % Mastered Review: 2025-08-16 Se celebra su transición a la …" at bounding box center [413, 193] width 526 height 274
click at [443, 170] on button "Next" at bounding box center [441, 173] width 52 height 21
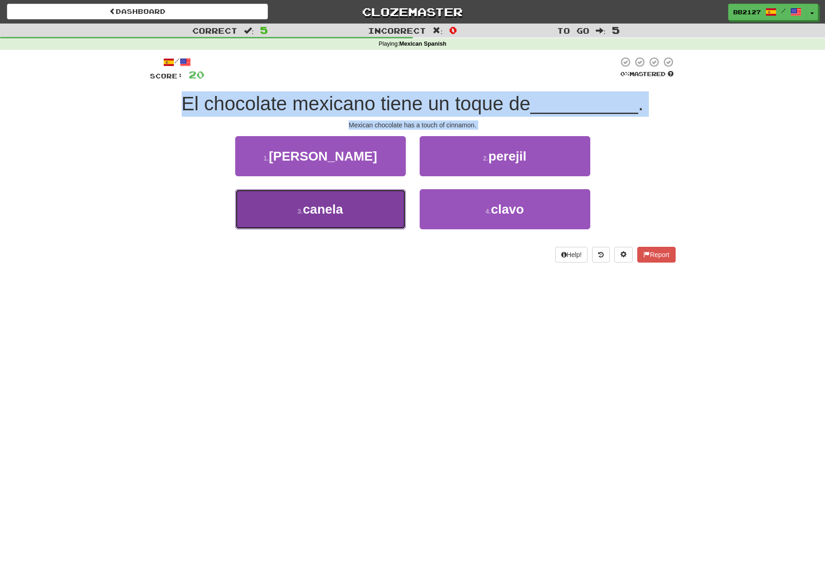
click at [374, 213] on button "3 . canela" at bounding box center [320, 209] width 171 height 40
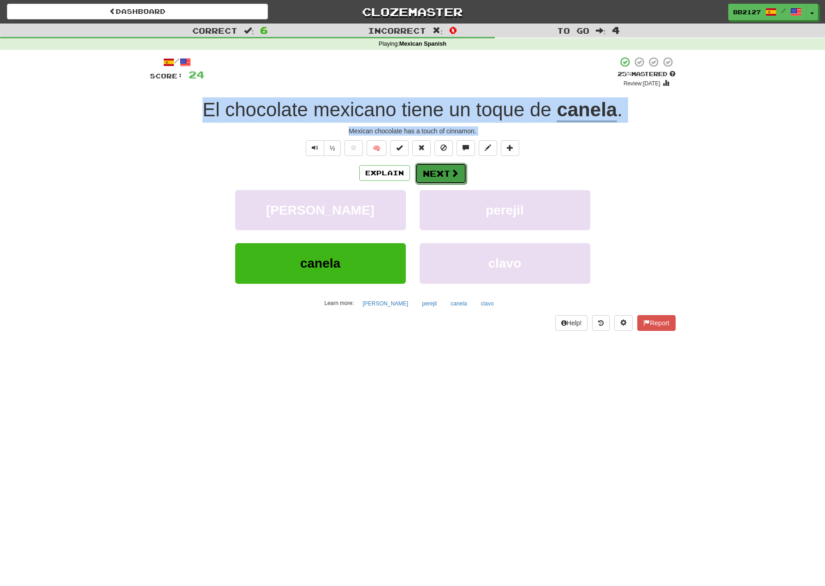
click at [447, 177] on button "Next" at bounding box center [441, 173] width 52 height 21
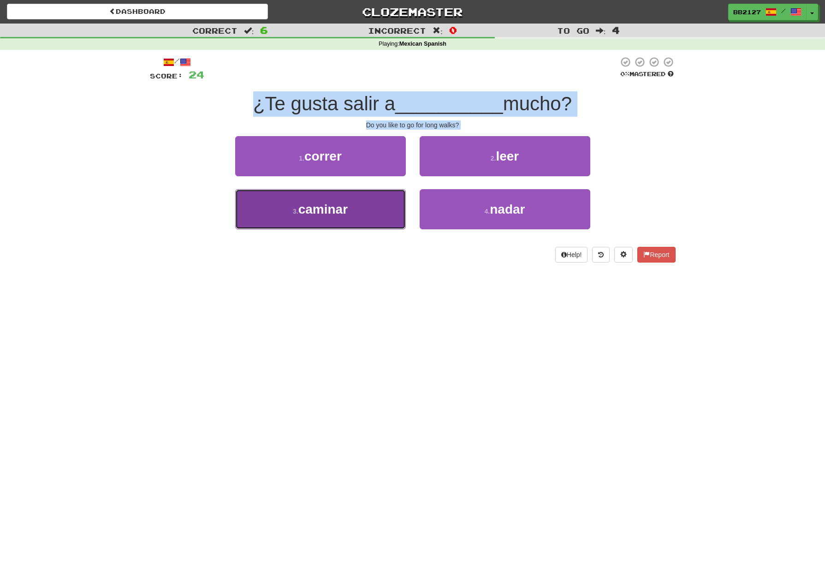
click at [373, 216] on button "3 . caminar" at bounding box center [320, 209] width 171 height 40
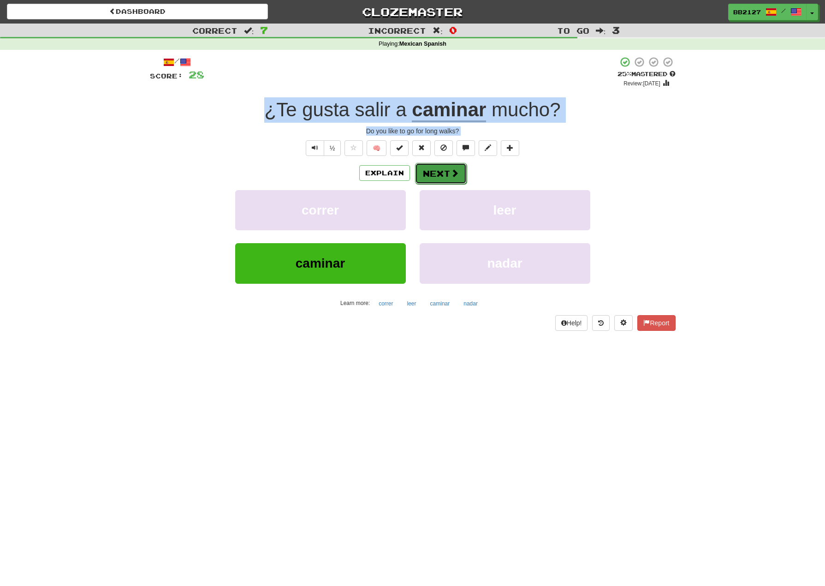
click at [450, 173] on span at bounding box center [454, 173] width 8 height 8
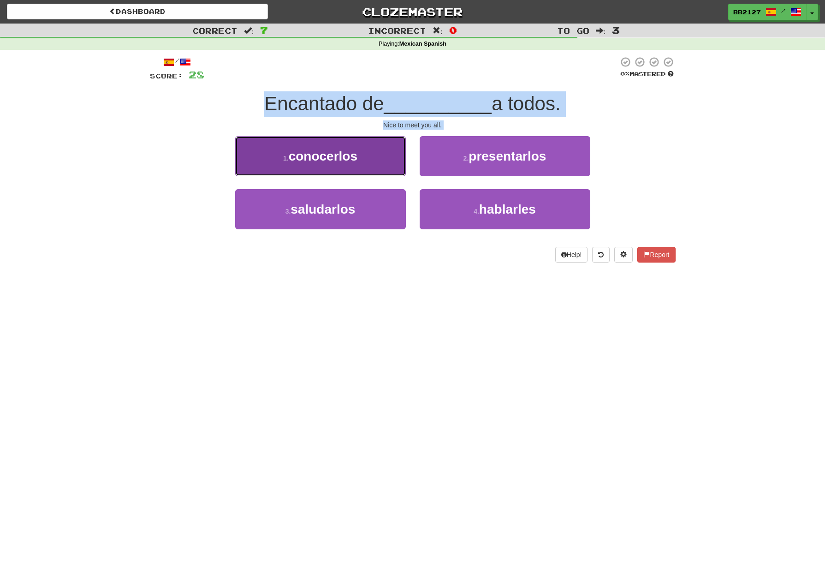
click at [356, 158] on span "conocerlos" at bounding box center [323, 156] width 69 height 14
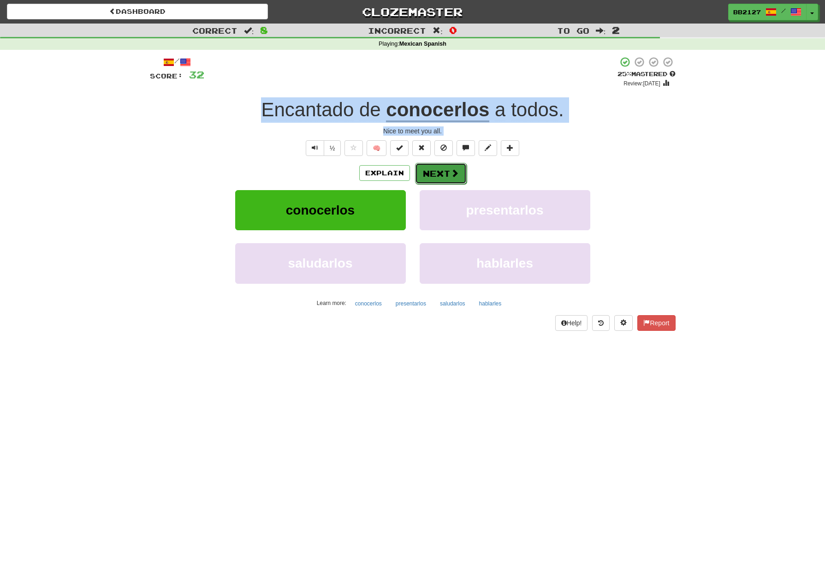
click at [437, 172] on button "Next" at bounding box center [441, 173] width 52 height 21
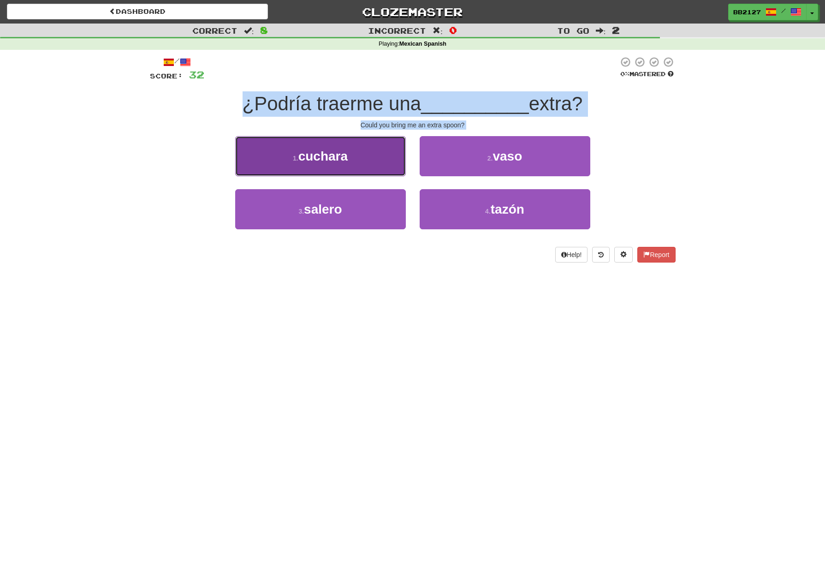
click at [373, 156] on button "1 . cuchara" at bounding box center [320, 156] width 171 height 40
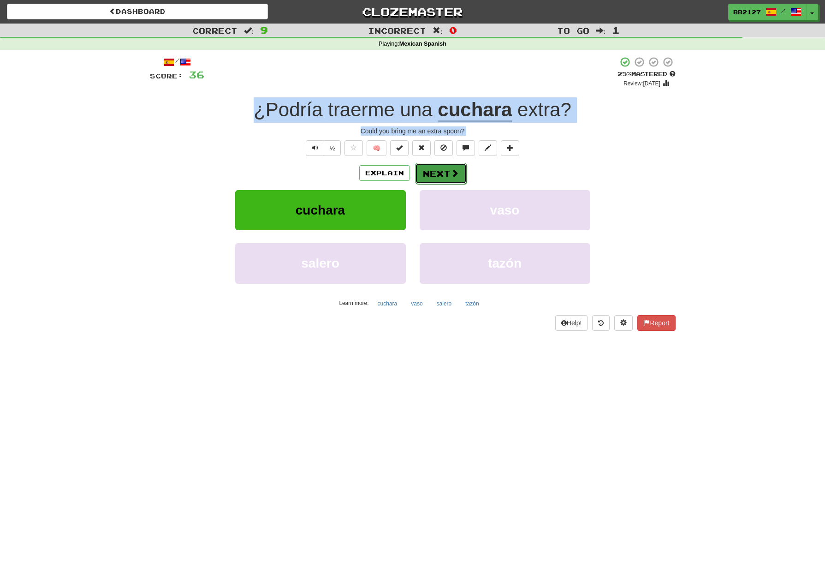
click at [437, 169] on button "Next" at bounding box center [441, 173] width 52 height 21
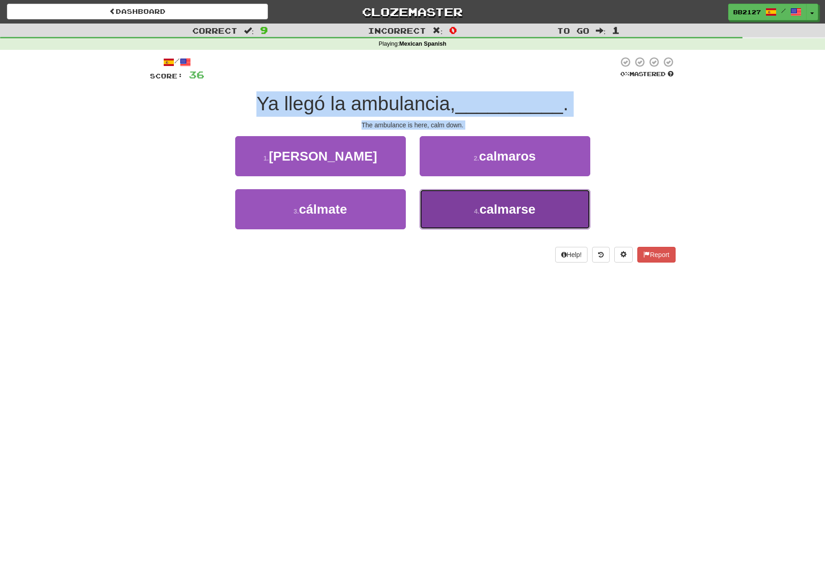
click at [452, 210] on button "4 . calmarse" at bounding box center [505, 209] width 171 height 40
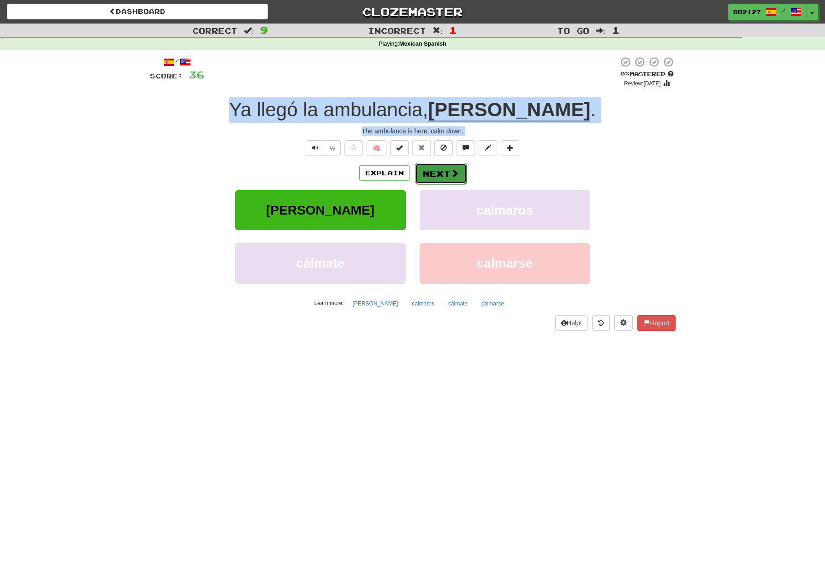
click at [422, 172] on button "Next" at bounding box center [441, 173] width 52 height 21
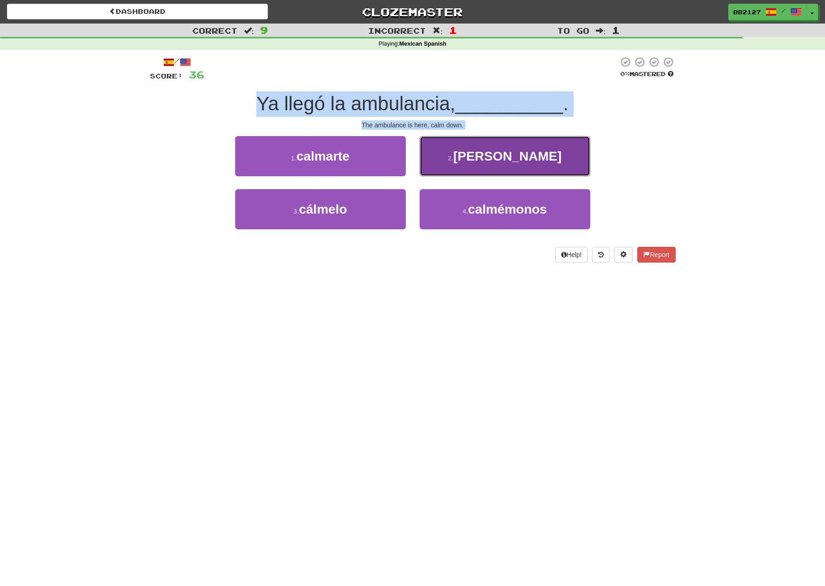
click at [453, 159] on small "2 ." at bounding box center [451, 157] width 6 height 7
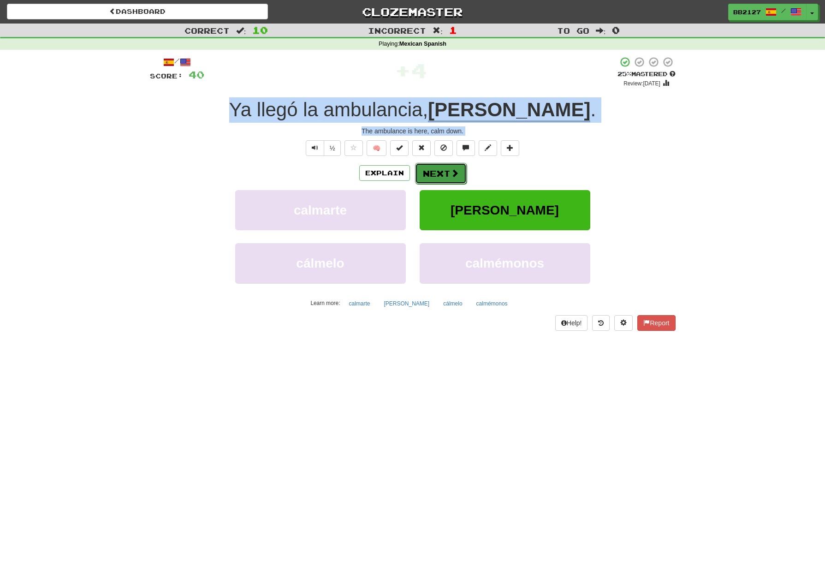
click at [453, 176] on span at bounding box center [454, 173] width 8 height 8
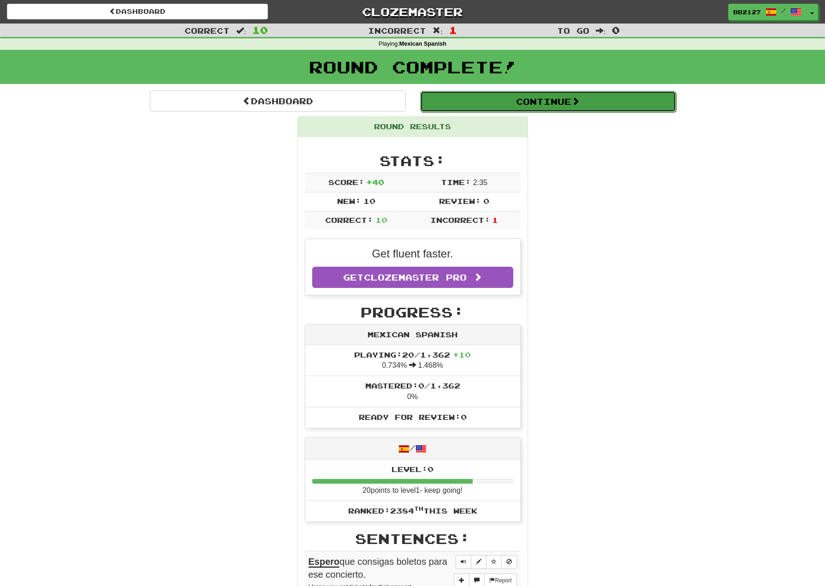
click at [520, 99] on button "Continue" at bounding box center [548, 101] width 256 height 21
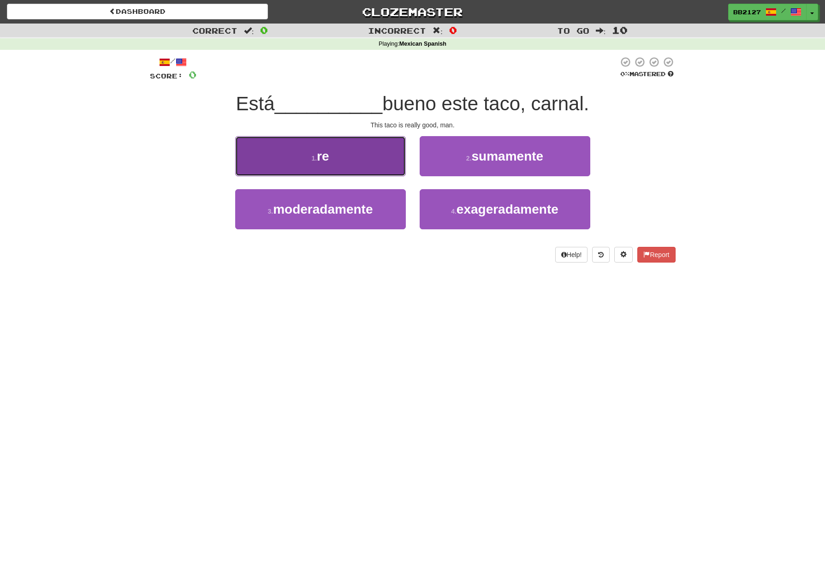
click at [361, 163] on button "1 . re" at bounding box center [320, 156] width 171 height 40
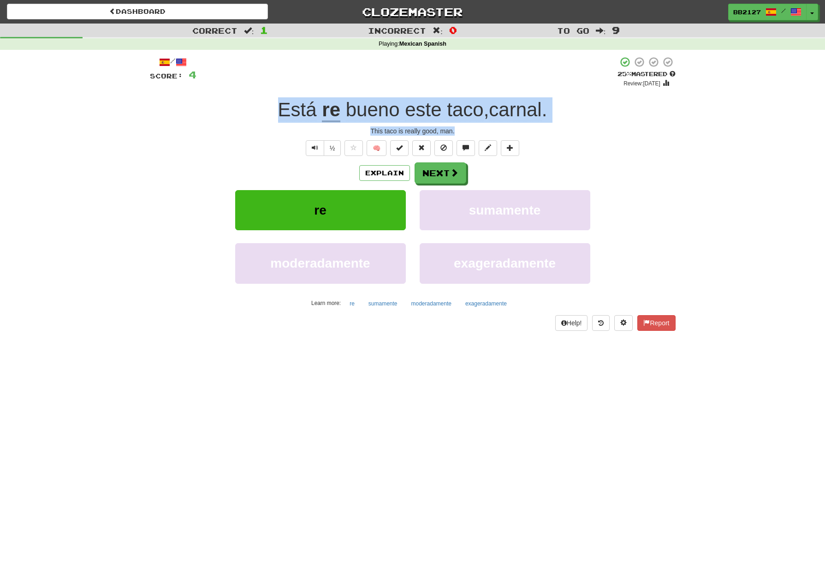
drag, startPoint x: 272, startPoint y: 109, endPoint x: 457, endPoint y: 127, distance: 185.7
click at [457, 127] on div "/ Score: 4 + 4 25 % Mastered Review: 2025-08-16 Está re bueno este taco , carna…" at bounding box center [413, 193] width 526 height 274
click at [396, 174] on button "Explain" at bounding box center [384, 173] width 51 height 16
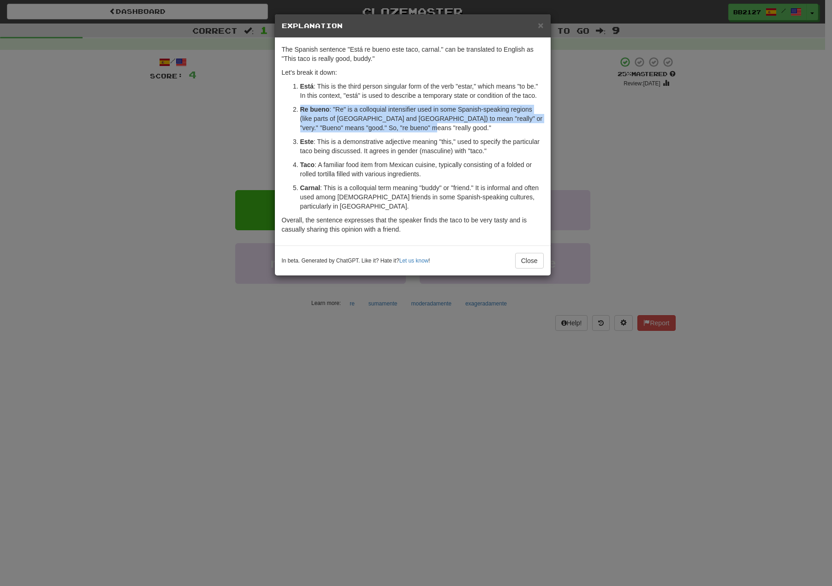
drag, startPoint x: 300, startPoint y: 107, endPoint x: 429, endPoint y: 124, distance: 129.8
click at [429, 124] on p "Re bueno : "Re" is a colloquial intensifier used in some Spanish-speaking regio…" at bounding box center [421, 119] width 243 height 28
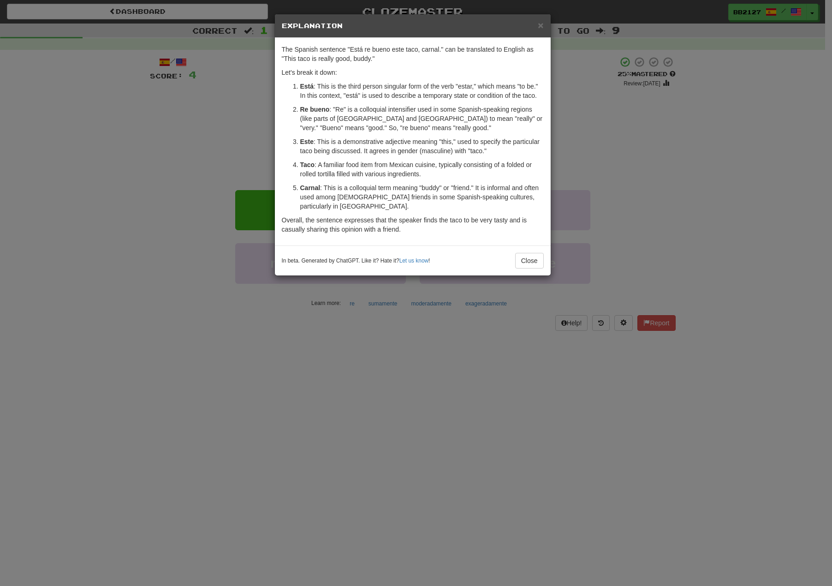
click at [609, 138] on div "× Explanation The Spanish sentence "Está re bueno este taco, carnal." can be tr…" at bounding box center [416, 293] width 832 height 586
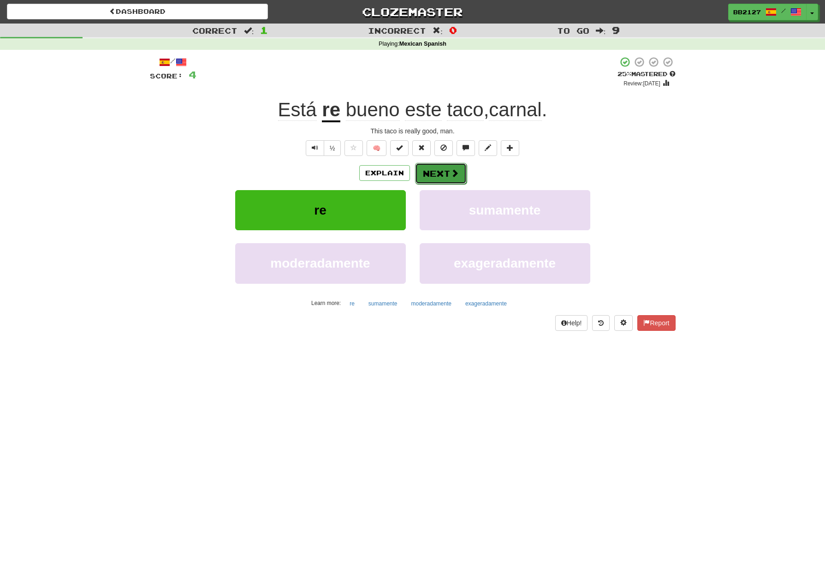
click at [450, 177] on span at bounding box center [454, 173] width 8 height 8
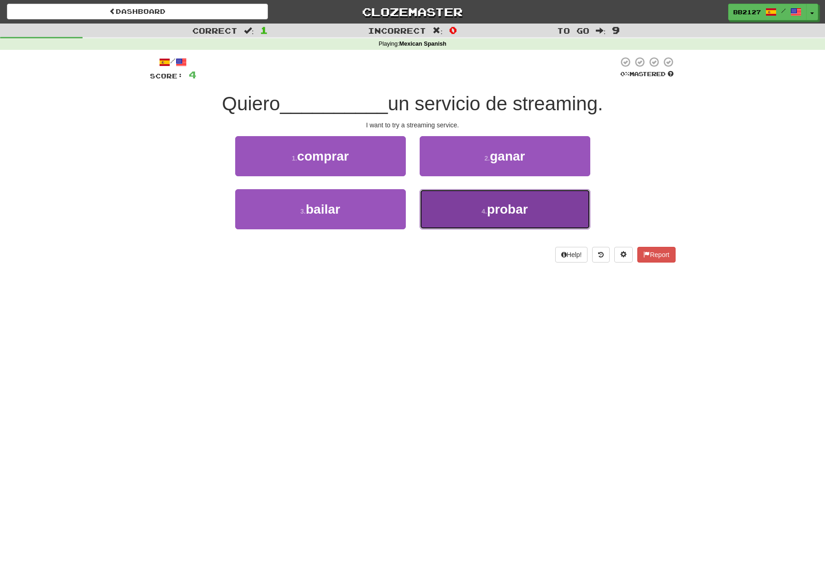
click at [482, 216] on button "4 . probar" at bounding box center [505, 209] width 171 height 40
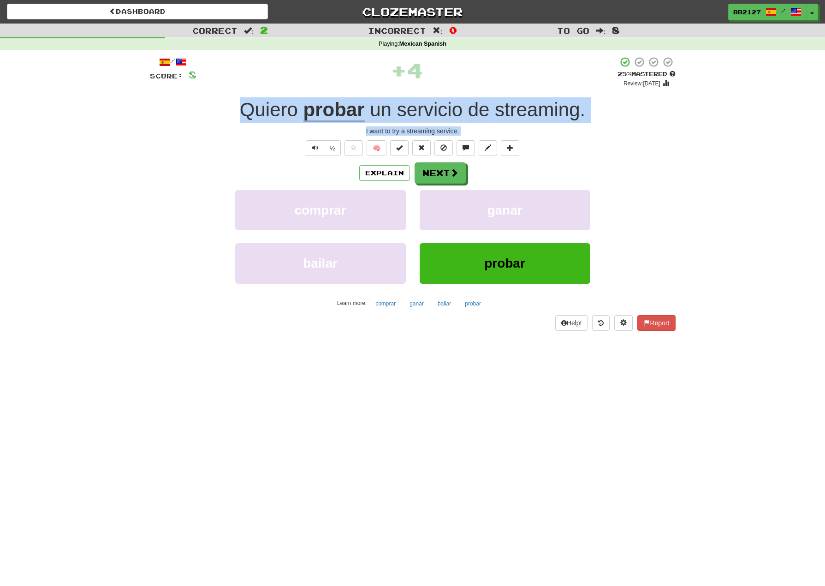
drag, startPoint x: 242, startPoint y: 107, endPoint x: 450, endPoint y: 132, distance: 209.8
click at [467, 136] on div "/ Score: 8 + 4 25 % Mastered Review: 2025-08-16 Quiero probar un servicio de st…" at bounding box center [413, 193] width 526 height 274
click at [454, 176] on span at bounding box center [454, 173] width 8 height 8
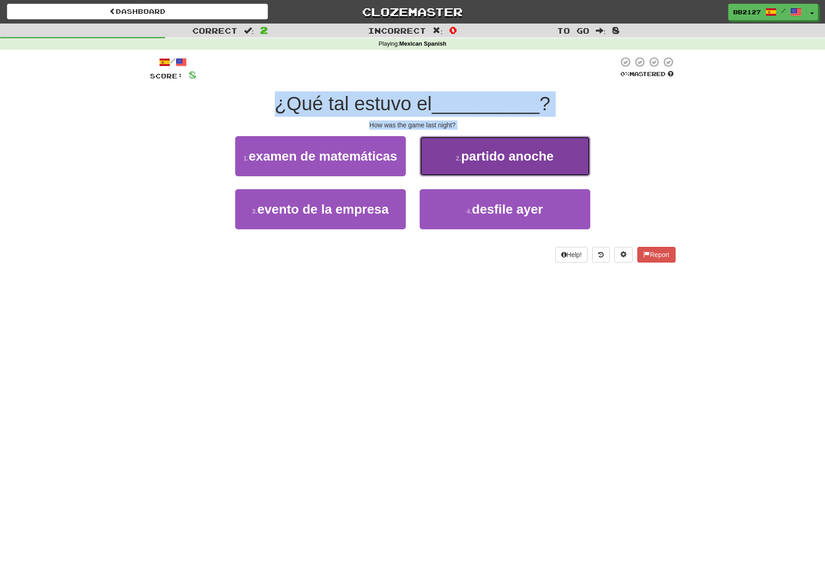
click at [475, 160] on span "partido anoche" at bounding box center [507, 156] width 93 height 14
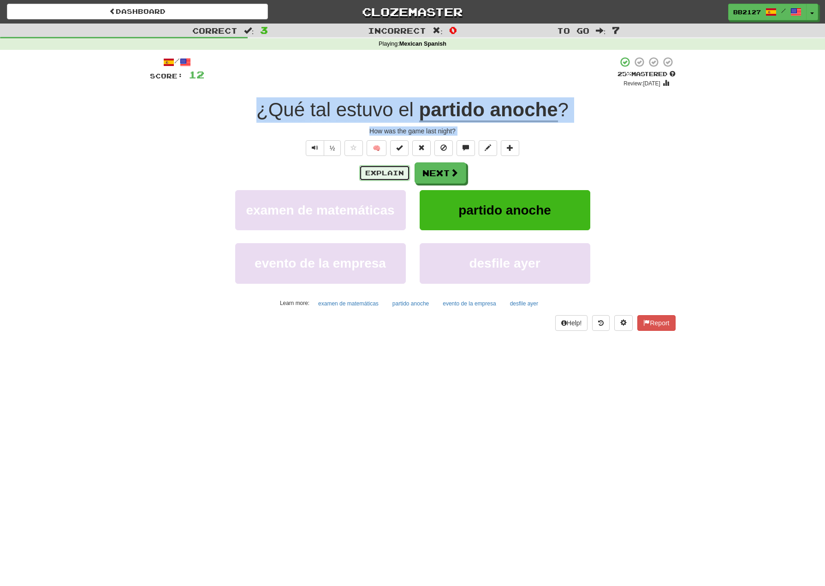
click at [388, 176] on button "Explain" at bounding box center [384, 173] width 51 height 16
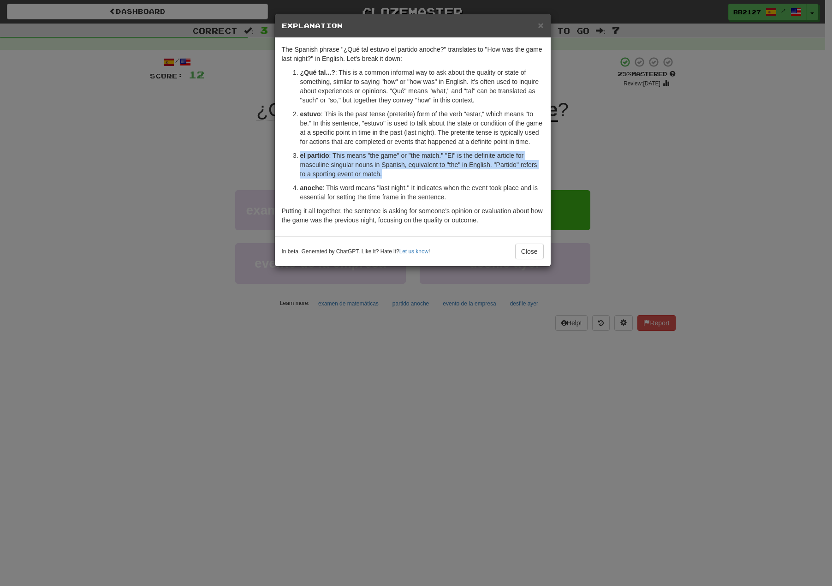
drag, startPoint x: 299, startPoint y: 154, endPoint x: 390, endPoint y: 174, distance: 93.4
click at [390, 174] on li "el partido : This means "the game" or "the match." "El" is the definite article…" at bounding box center [421, 165] width 243 height 28
click at [543, 24] on span "×" at bounding box center [541, 25] width 6 height 11
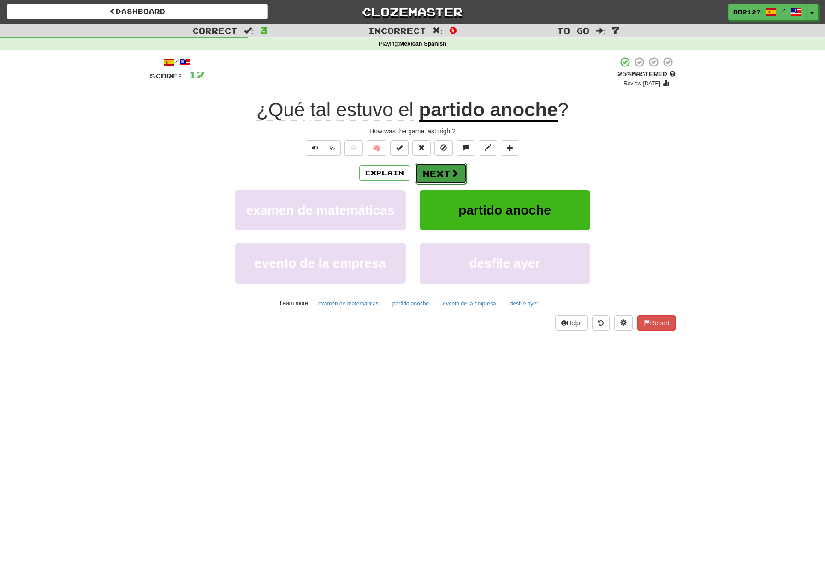
click at [439, 167] on button "Next" at bounding box center [441, 173] width 52 height 21
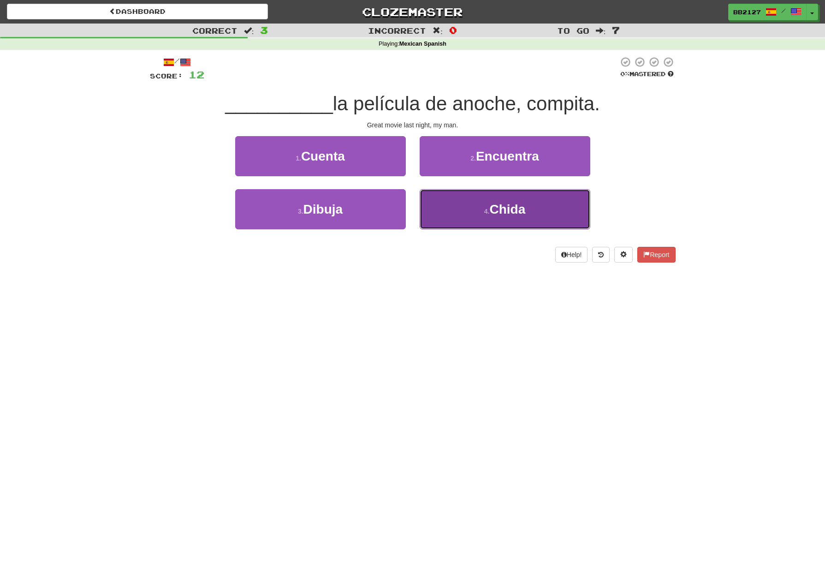
click at [485, 214] on small "4 ." at bounding box center [487, 210] width 6 height 7
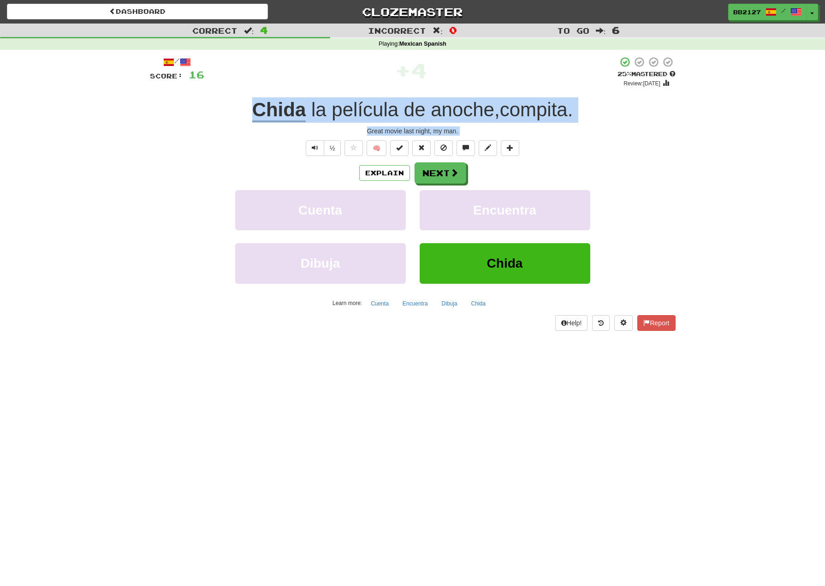
drag, startPoint x: 243, startPoint y: 106, endPoint x: 468, endPoint y: 136, distance: 227.4
click at [468, 136] on div "/ Score: 16 + 4 25 % Mastered Review: 2025-08-16 Chida la película de anoche , …" at bounding box center [413, 193] width 526 height 274
click at [395, 171] on button "Explain" at bounding box center [384, 173] width 51 height 16
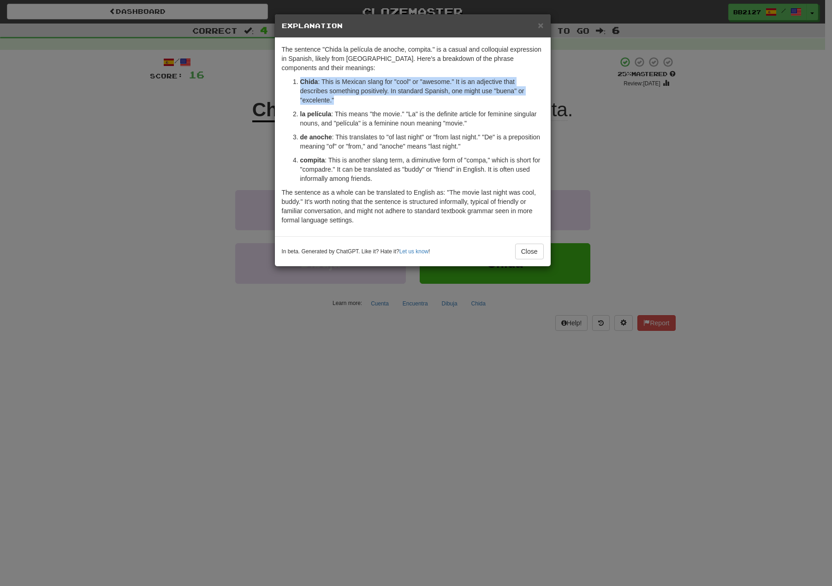
drag, startPoint x: 300, startPoint y: 80, endPoint x: 337, endPoint y: 100, distance: 42.5
click at [337, 100] on p "Chida : This is Mexican slang for "cool" or "awesome." It is an adjective that …" at bounding box center [421, 91] width 243 height 28
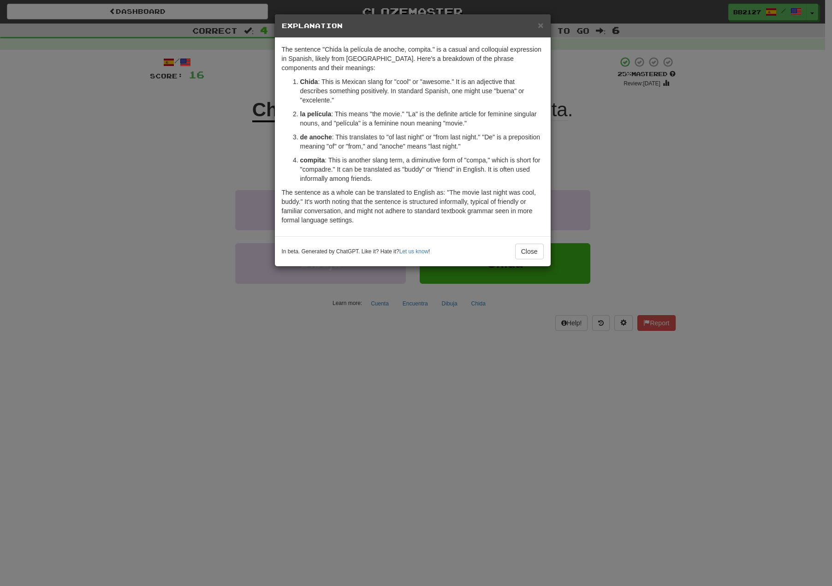
click at [460, 225] on div "The sentence "Chida la película de anoche, compita." is a casual and colloquial…" at bounding box center [413, 137] width 276 height 198
drag, startPoint x: 526, startPoint y: 251, endPoint x: 519, endPoint y: 246, distance: 8.2
click at [525, 251] on button "Close" at bounding box center [529, 251] width 29 height 16
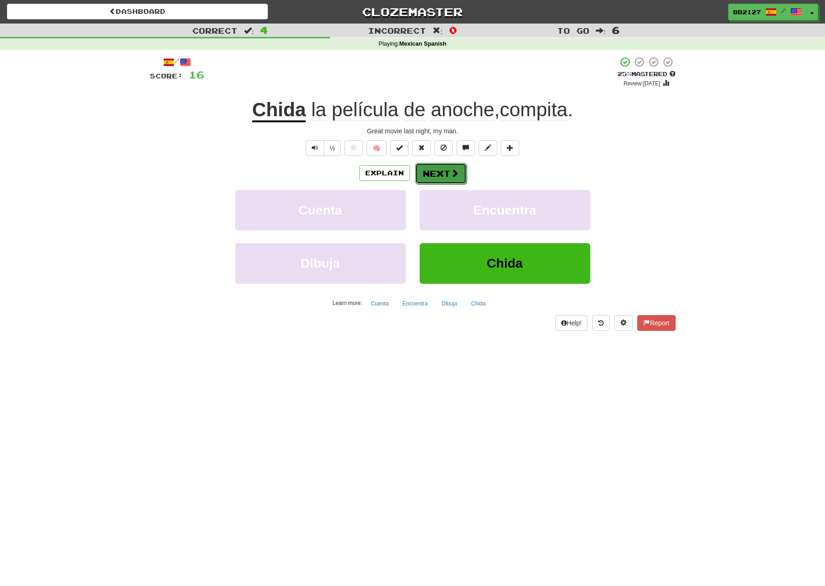
click at [441, 181] on button "Next" at bounding box center [441, 173] width 52 height 21
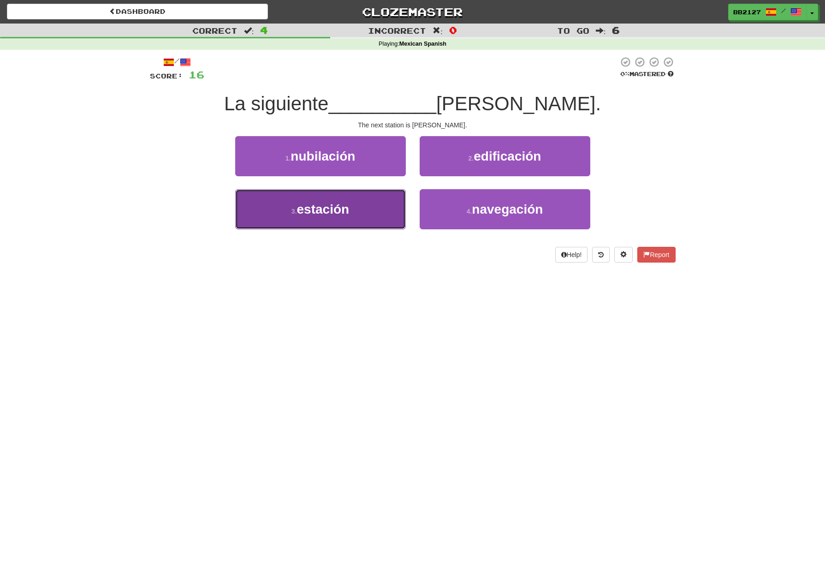
click at [373, 212] on button "3 . estación" at bounding box center [320, 209] width 171 height 40
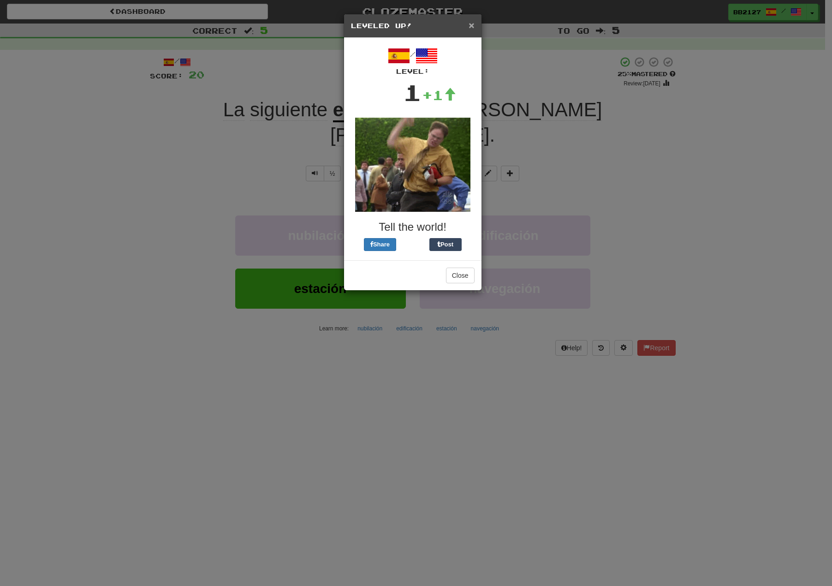
click at [471, 27] on span "×" at bounding box center [471, 25] width 6 height 11
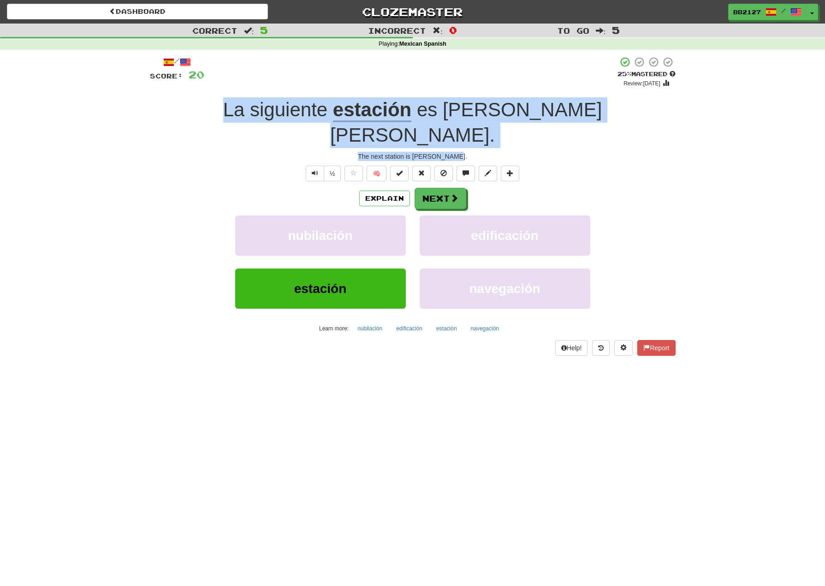
drag, startPoint x: 244, startPoint y: 108, endPoint x: 470, endPoint y: 128, distance: 226.3
click at [470, 128] on div "/ Score: 20 + 4 25 % Mastered Review: 2025-08-16 La siguiente estación es Pino …" at bounding box center [413, 205] width 526 height 299
click at [439, 188] on button "Next" at bounding box center [441, 198] width 52 height 21
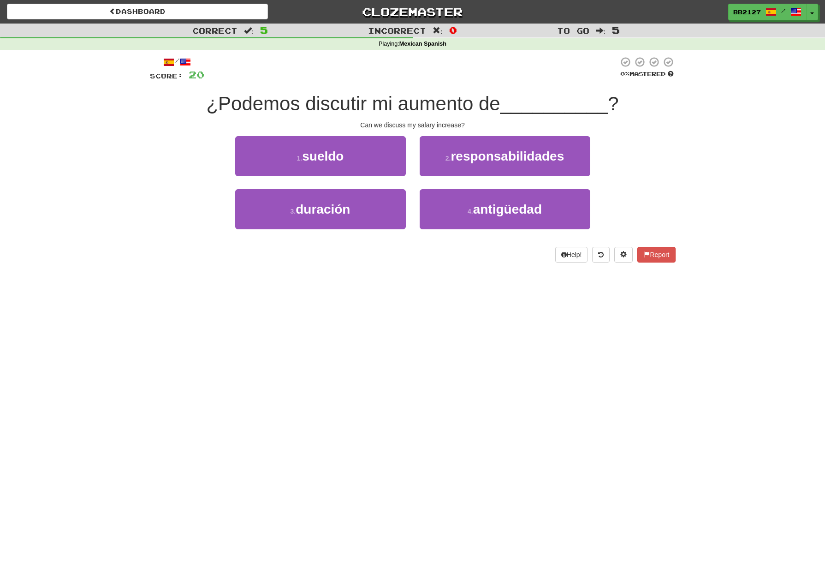
drag, startPoint x: 530, startPoint y: 64, endPoint x: 558, endPoint y: 1, distance: 68.9
click at [531, 60] on div at bounding box center [411, 68] width 414 height 25
click at [365, 160] on button "1 . sueldo" at bounding box center [320, 156] width 171 height 40
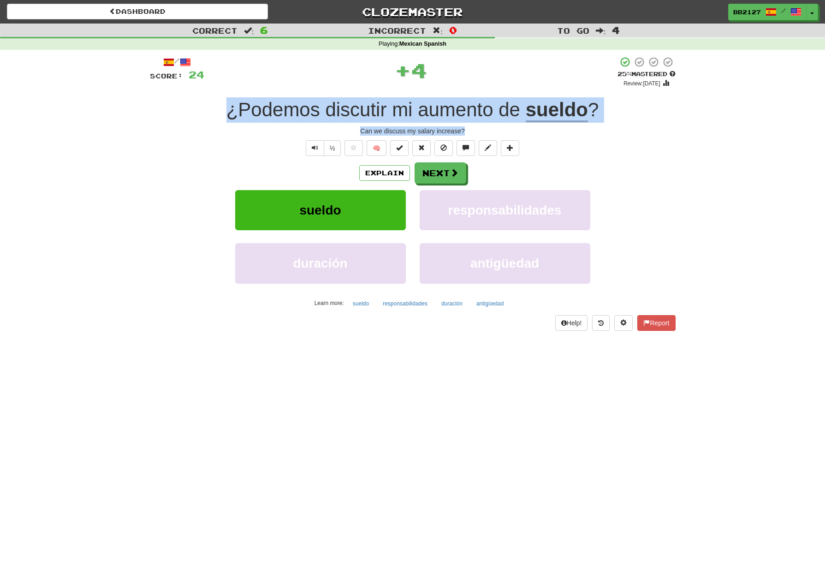
drag, startPoint x: 218, startPoint y: 106, endPoint x: 483, endPoint y: 132, distance: 266.3
click at [483, 132] on div "/ Score: 24 + 4 25 % Mastered Review: 2025-08-16 ¿Podemos discutir mi aumento d…" at bounding box center [413, 193] width 526 height 274
click at [451, 175] on span at bounding box center [454, 173] width 8 height 8
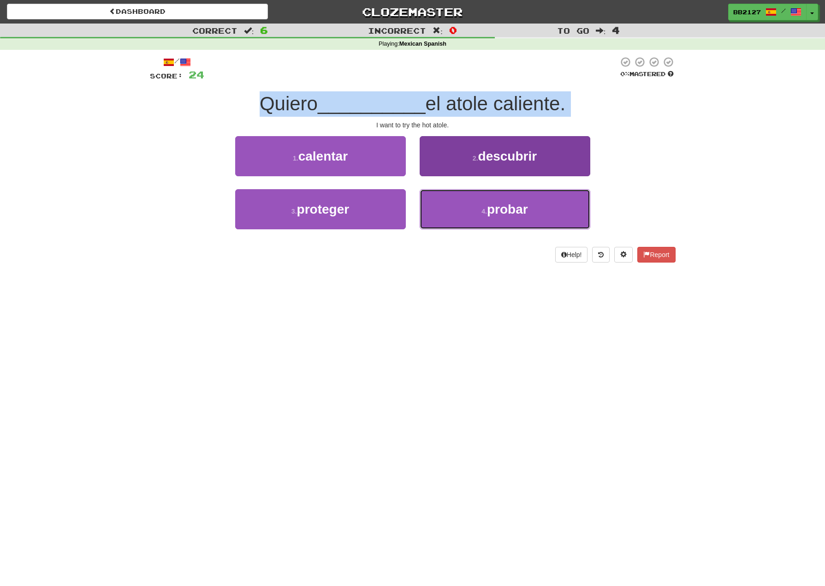
drag, startPoint x: 553, startPoint y: 208, endPoint x: 554, endPoint y: 191, distance: 17.1
click at [554, 207] on button "4 . probar" at bounding box center [505, 209] width 171 height 40
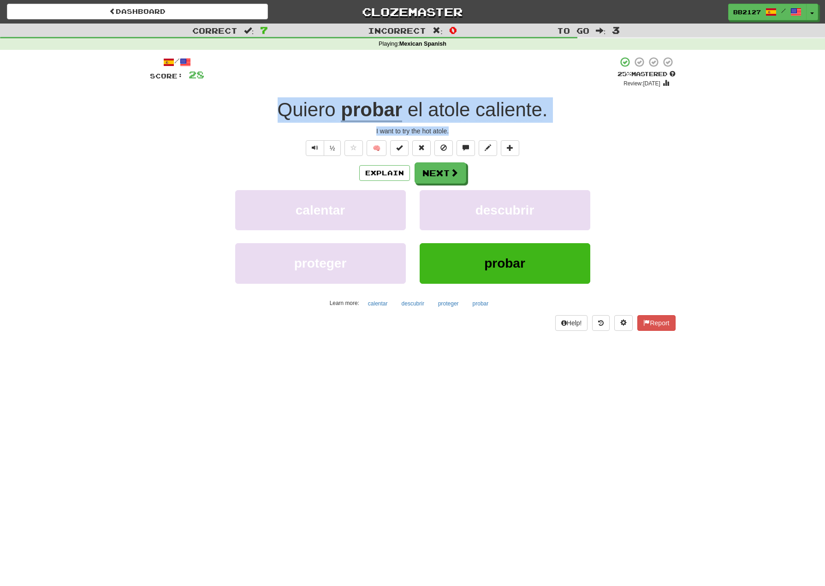
drag, startPoint x: 463, startPoint y: 131, endPoint x: 276, endPoint y: 115, distance: 187.4
click at [276, 115] on div "/ Score: 28 + 4 25 % Mastered Review: 2025-08-16 Quiero probar el atole calient…" at bounding box center [413, 193] width 526 height 274
click at [378, 174] on button "Explain" at bounding box center [384, 173] width 51 height 16
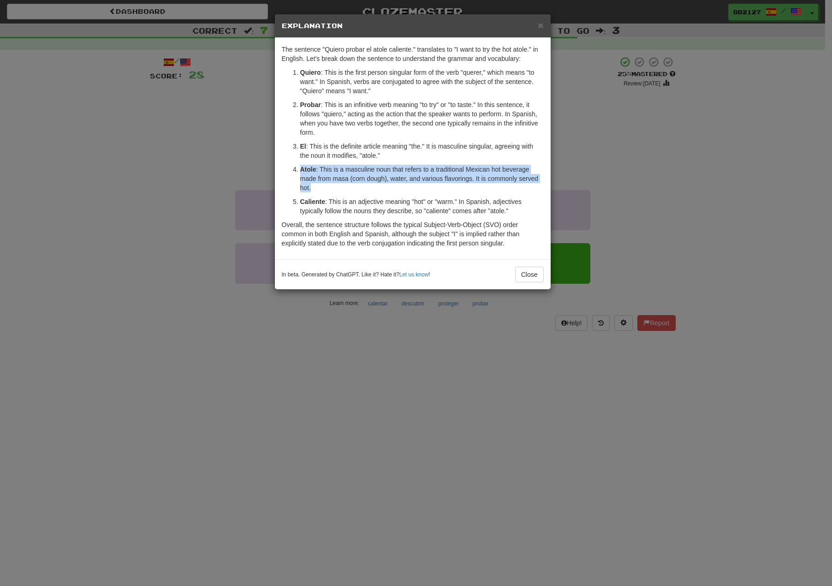
drag, startPoint x: 300, startPoint y: 167, endPoint x: 323, endPoint y: 187, distance: 30.4
click at [323, 187] on p "Atole : This is a masculine noun that refers to a traditional Mexican hot bever…" at bounding box center [421, 179] width 243 height 28
click at [427, 132] on p "Probar : This is an infinitive verb meaning "to try" or "to taste." In this sen…" at bounding box center [421, 118] width 243 height 37
click at [543, 25] on span "×" at bounding box center [541, 25] width 6 height 11
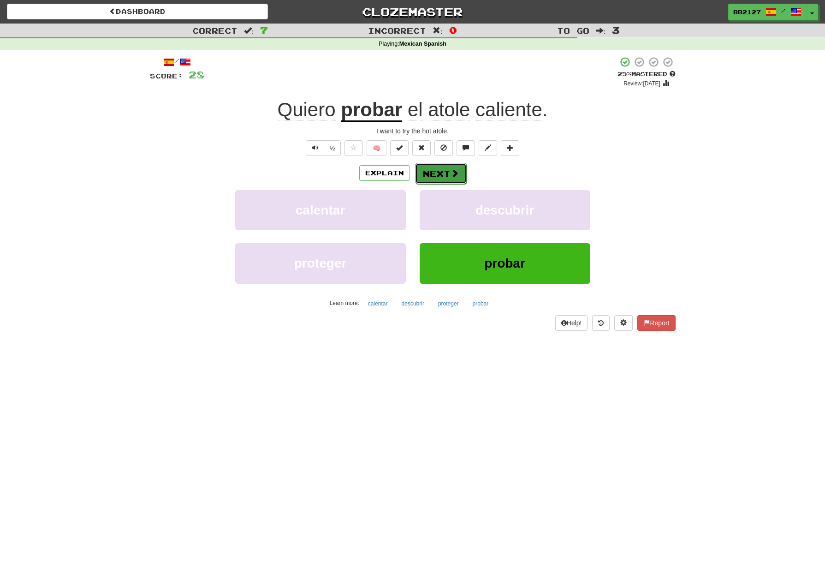
click at [447, 167] on button "Next" at bounding box center [441, 173] width 52 height 21
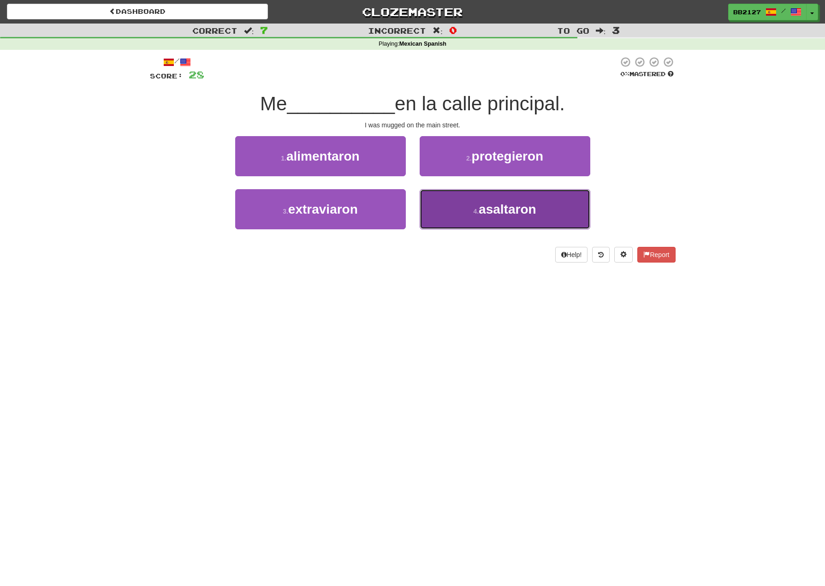
click at [510, 209] on span "asaltaron" at bounding box center [508, 209] width 58 height 14
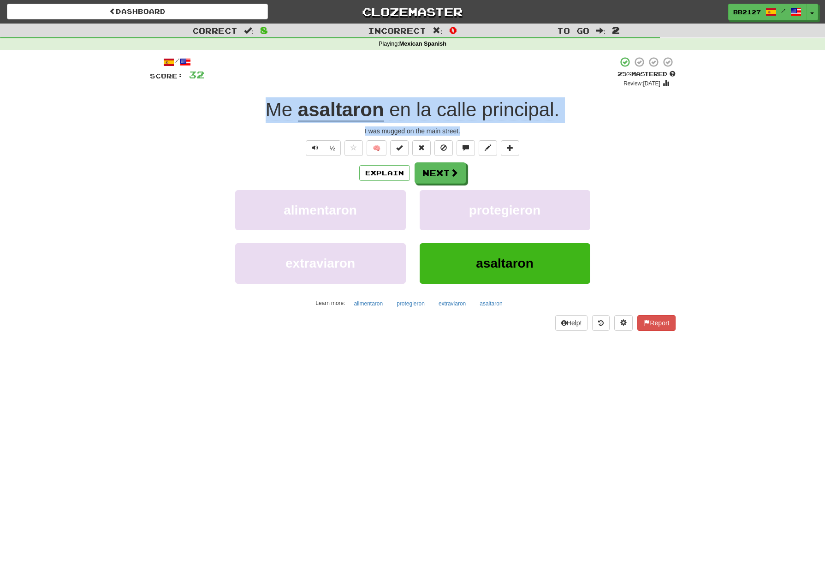
drag, startPoint x: 266, startPoint y: 107, endPoint x: 468, endPoint y: 126, distance: 202.9
click at [469, 130] on div "/ Score: 32 + 4 25 % Mastered Review: 2025-08-16 Me asaltaron en la calle princ…" at bounding box center [413, 193] width 526 height 274
click at [457, 173] on span at bounding box center [454, 173] width 8 height 8
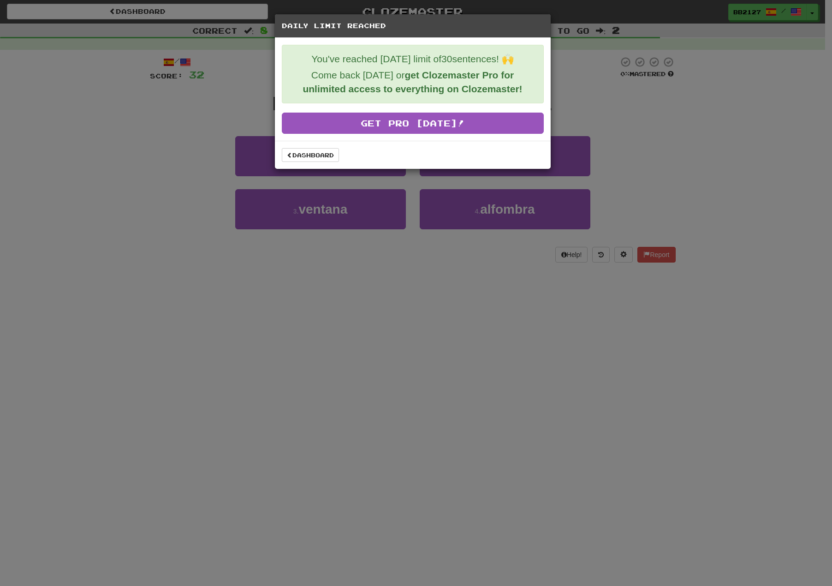
click at [680, 155] on div "Daily Limit Reached You've reached today's limit of 30 sentences! 🙌 Come back t…" at bounding box center [416, 293] width 832 height 586
click at [481, 46] on div "You've reached today's limit of 30 sentences! 🙌 Come back tomorrow or get Cloze…" at bounding box center [413, 74] width 262 height 59
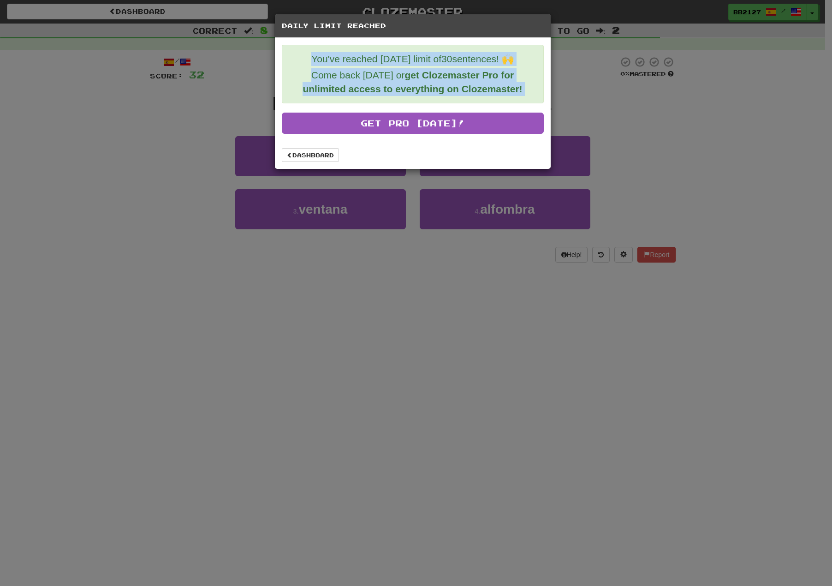
drag, startPoint x: 396, startPoint y: 33, endPoint x: 456, endPoint y: 166, distance: 146.7
click at [441, 157] on div "Daily Limit Reached You've reached today's limit of 30 sentences! 🙌 Come back t…" at bounding box center [412, 91] width 277 height 155
drag, startPoint x: 314, startPoint y: 154, endPoint x: 317, endPoint y: 159, distance: 4.7
click at [314, 155] on link "Dashboard" at bounding box center [310, 155] width 57 height 14
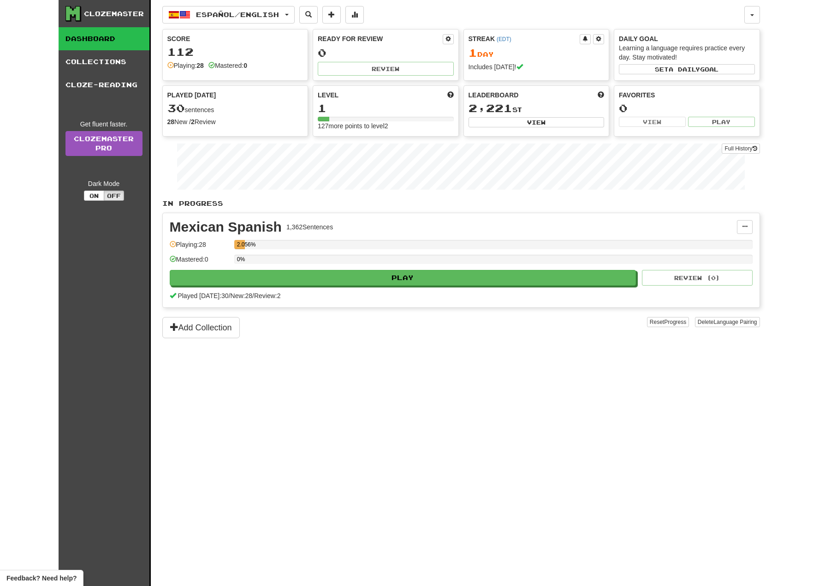
click at [278, 253] on div "2.056%" at bounding box center [493, 247] width 518 height 15
click at [740, 230] on button at bounding box center [745, 227] width 16 height 14
drag, startPoint x: 686, startPoint y: 353, endPoint x: 585, endPoint y: 300, distance: 114.0
click at [675, 343] on div "Español / English Español / English Streak: 1 Review: 0 Points today: 112 Svens…" at bounding box center [460, 304] width 597 height 609
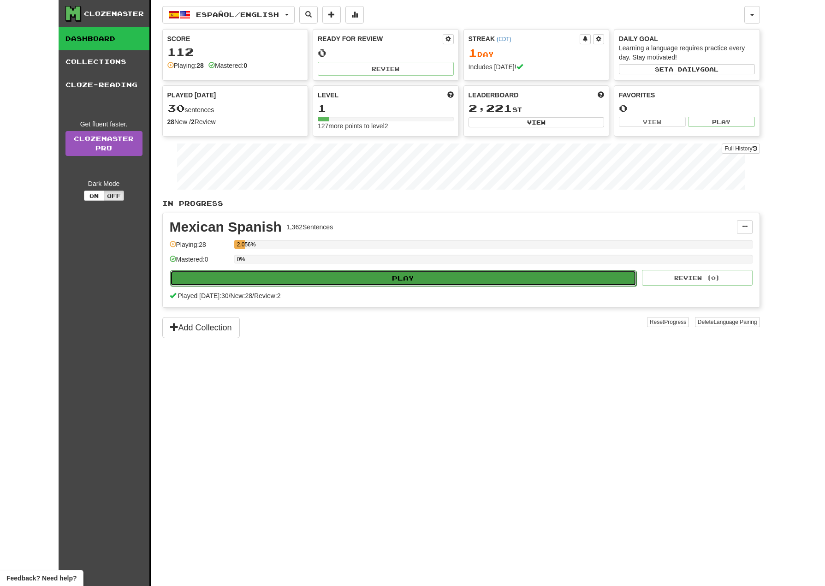
click at [571, 274] on button "Play" at bounding box center [403, 278] width 467 height 16
select select "**"
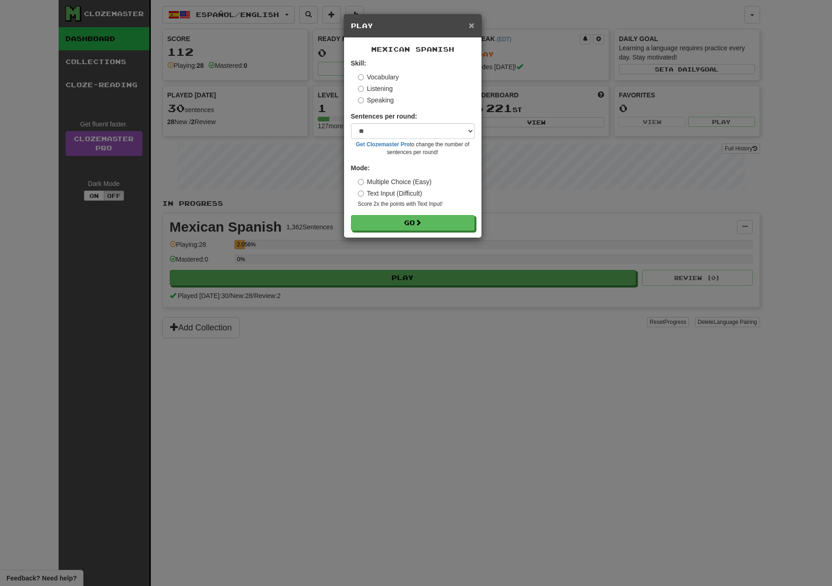
click at [470, 24] on span "×" at bounding box center [471, 25] width 6 height 11
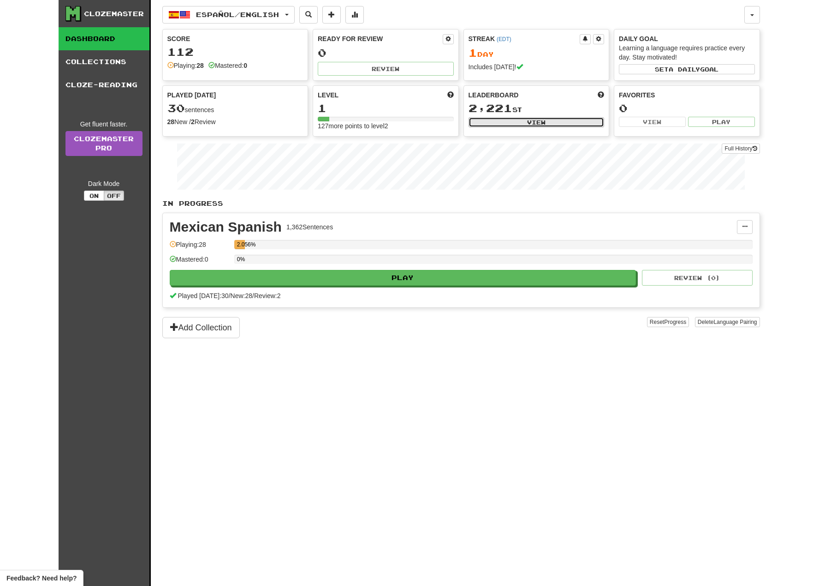
click at [489, 120] on button "View" at bounding box center [536, 122] width 136 height 10
select select "**********"
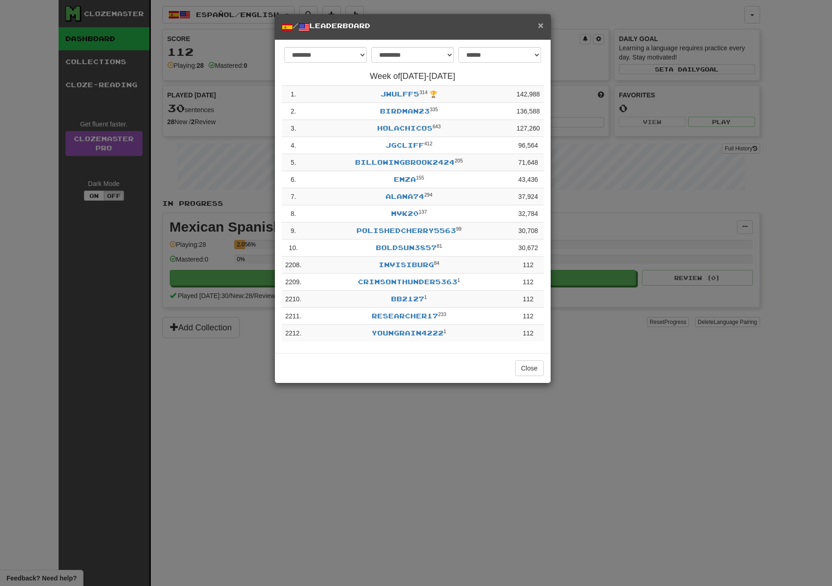
click at [538, 25] on span "×" at bounding box center [541, 25] width 6 height 11
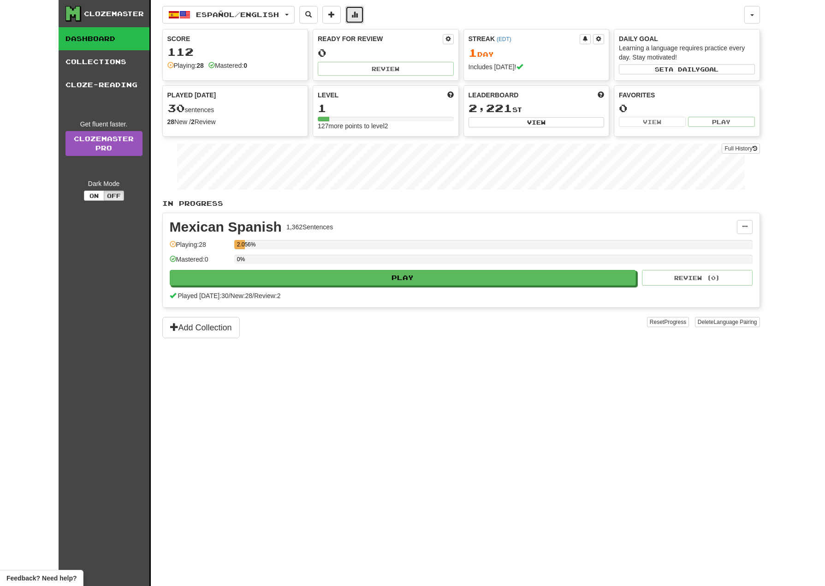
click at [358, 14] on span at bounding box center [354, 14] width 6 height 6
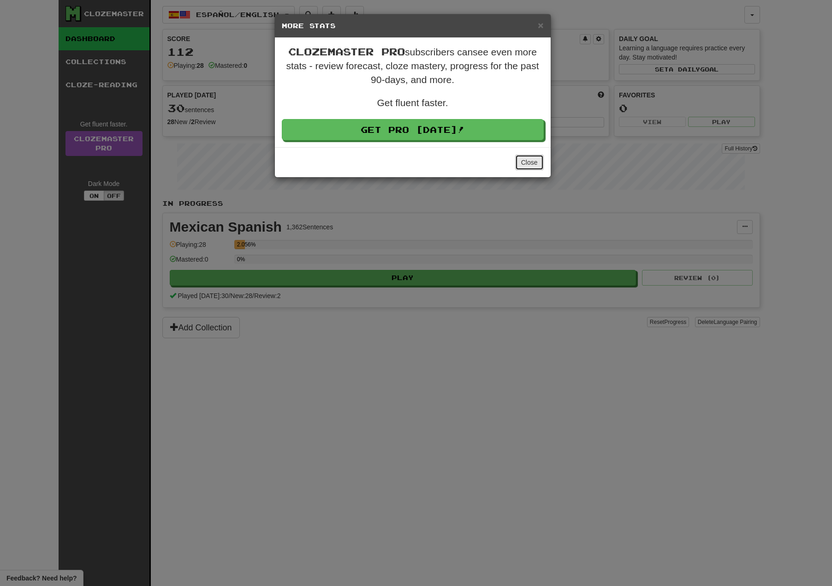
click at [541, 164] on button "Close" at bounding box center [529, 162] width 29 height 16
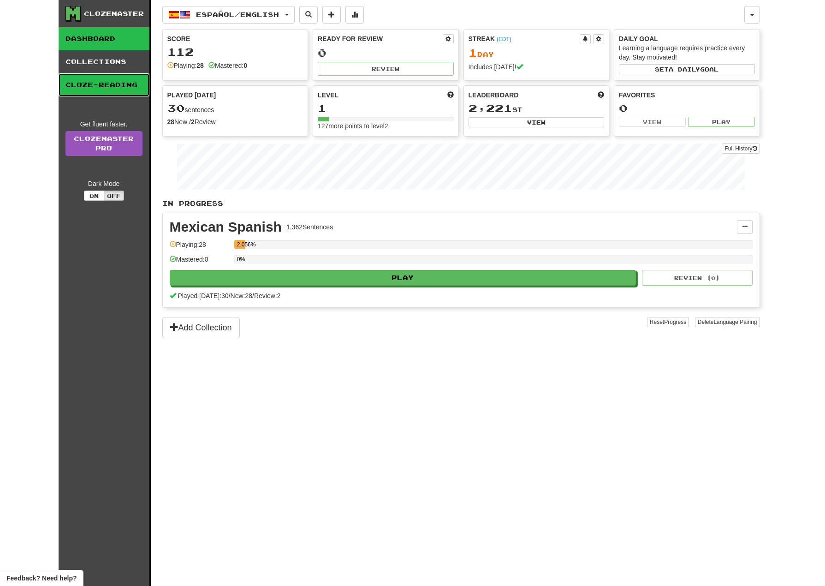
drag, startPoint x: 112, startPoint y: 80, endPoint x: 109, endPoint y: 76, distance: 5.4
click at [112, 81] on link "Cloze-Reading" at bounding box center [104, 84] width 91 height 23
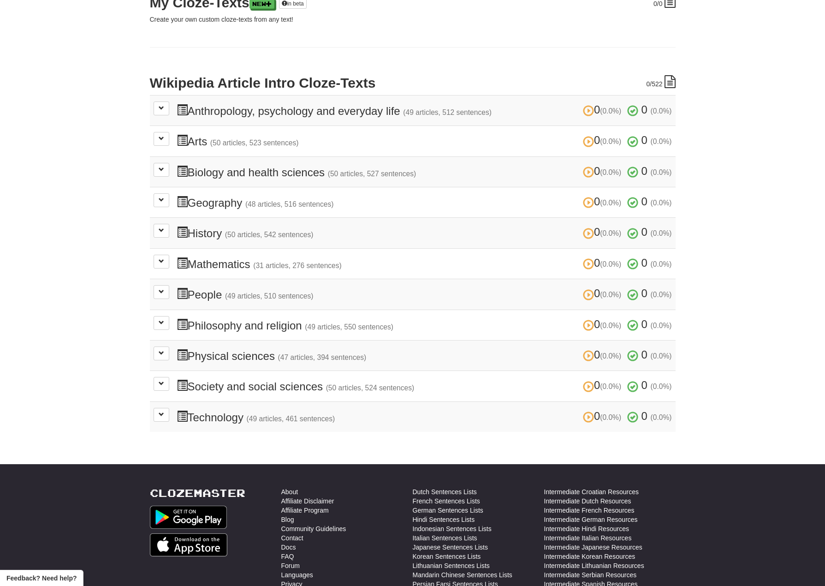
scroll to position [148, 0]
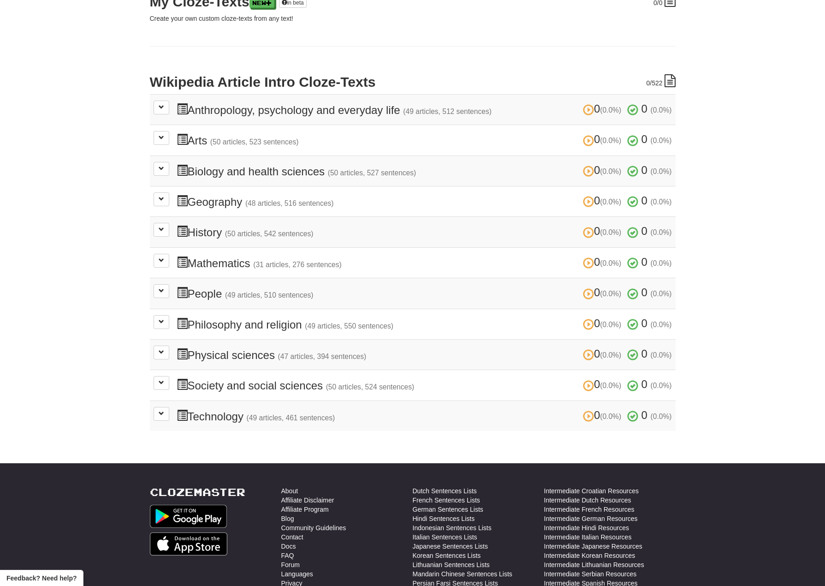
click at [212, 300] on td "0 (0.0%) 0 (0.0%) People (49 articles, 510 sentences) 0 (0.0%) 0 (0.0%) Loading…" at bounding box center [413, 293] width 526 height 30
click at [159, 291] on span at bounding box center [162, 291] width 6 height 6
